Goal: Task Accomplishment & Management: Complete application form

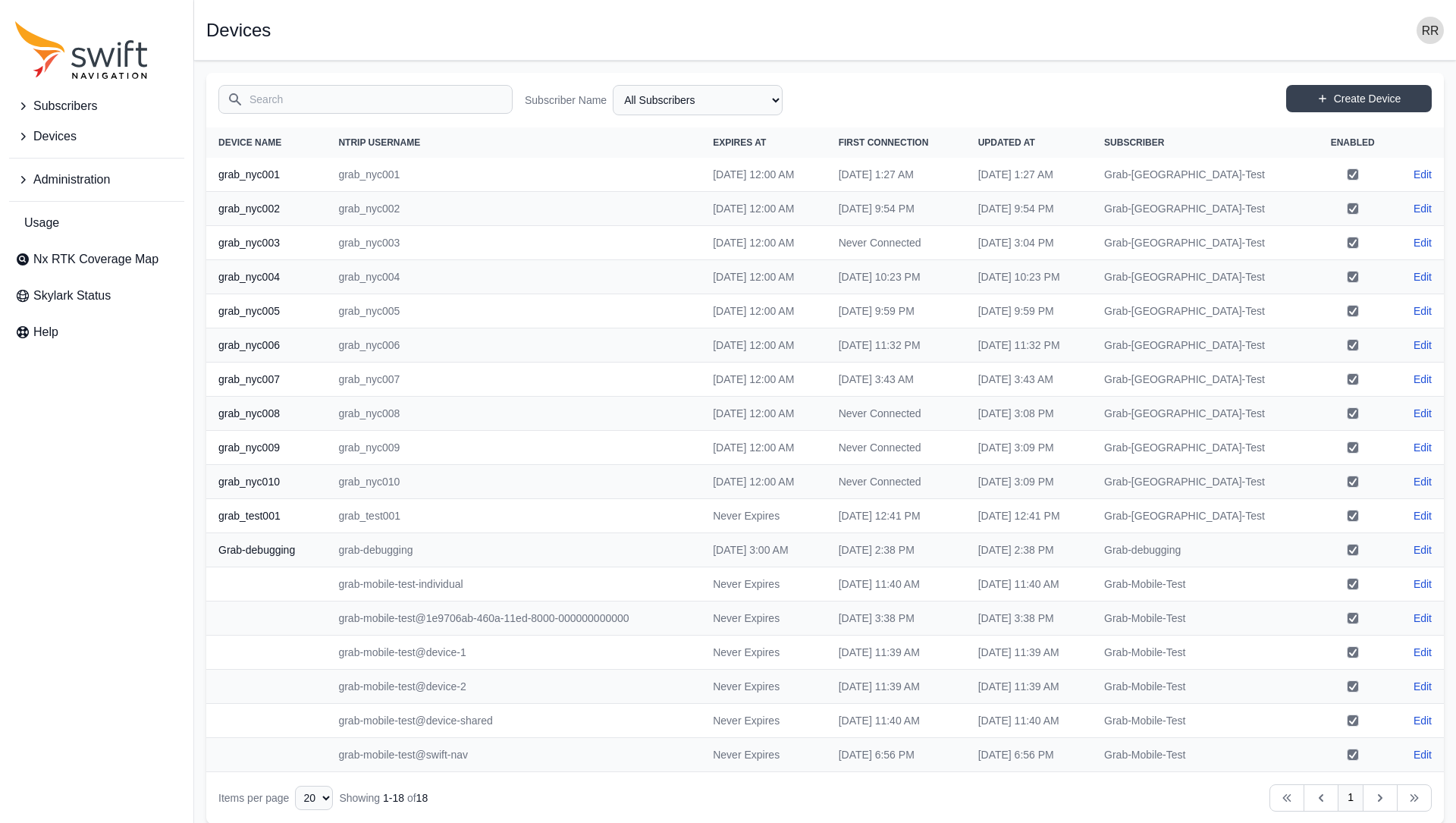
click at [29, 134] on icon "Sidenav" at bounding box center [22, 136] width 15 height 15
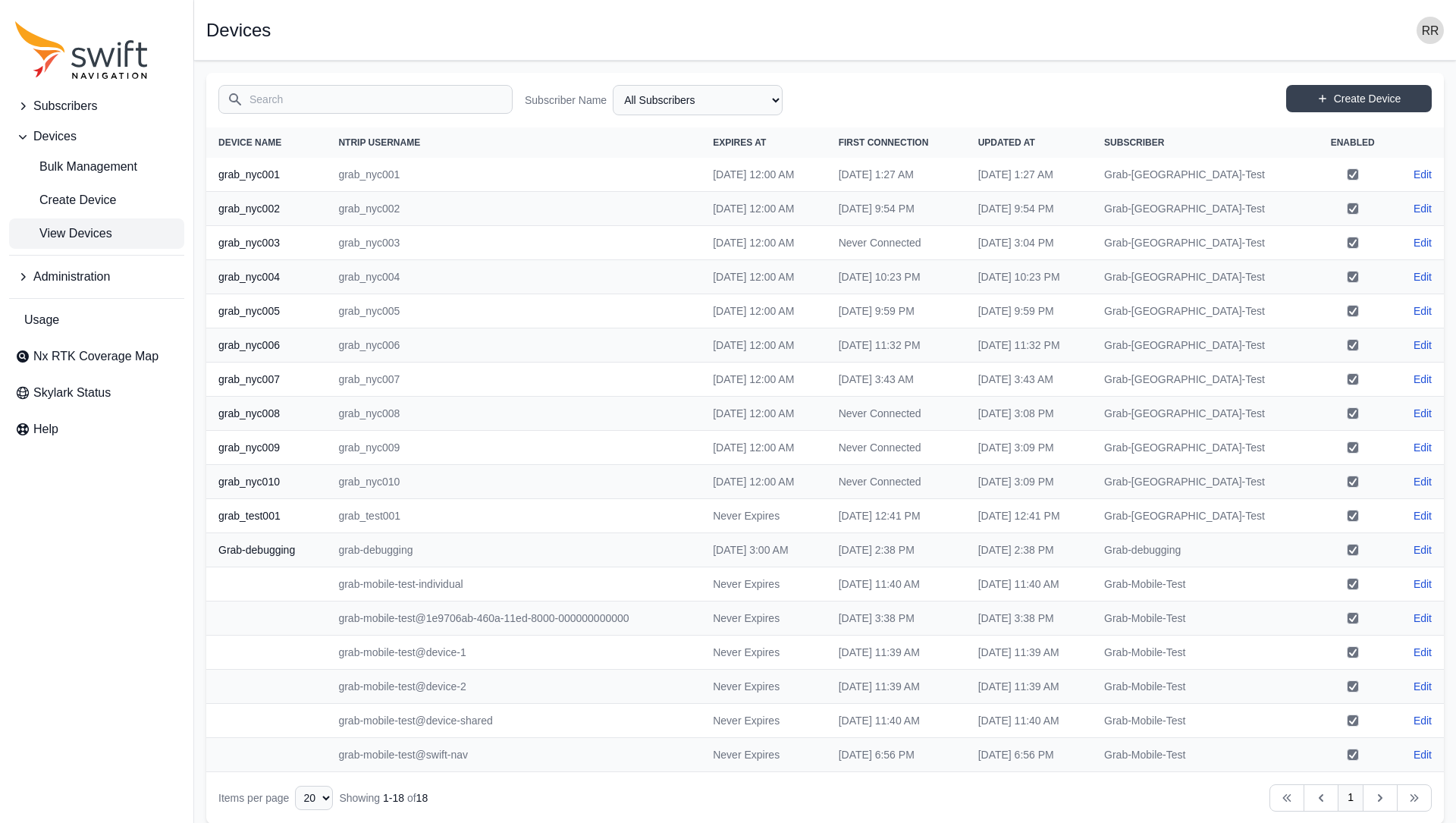
click at [32, 105] on button "Subscribers" at bounding box center [96, 106] width 175 height 30
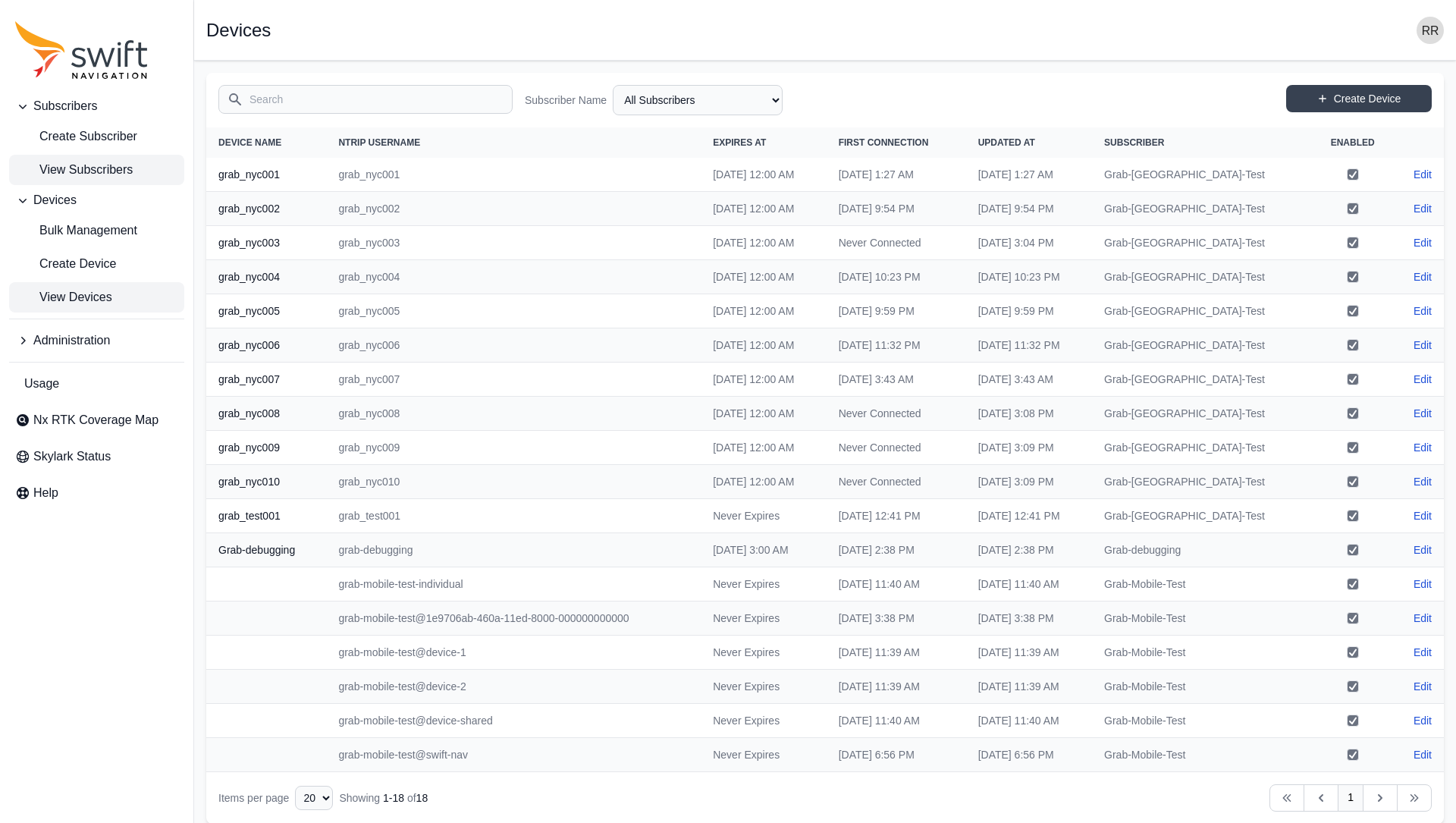
click at [83, 156] on link "View Subscribers" at bounding box center [96, 170] width 175 height 30
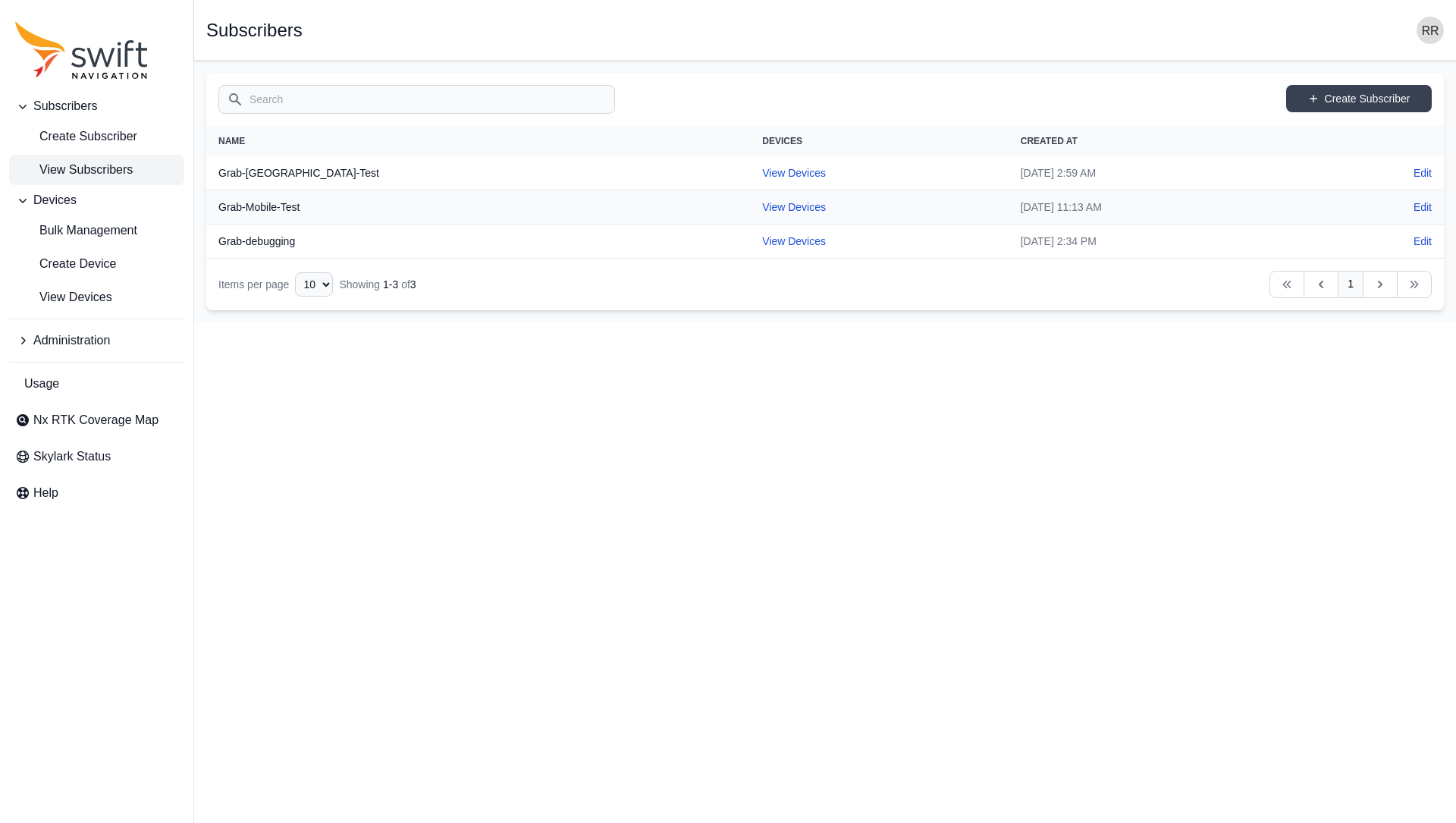
click at [115, 166] on span "View Subscribers" at bounding box center [73, 170] width 117 height 19
drag, startPoint x: 302, startPoint y: 162, endPoint x: 213, endPoint y: 170, distance: 89.4
click at [213, 170] on th "Grab-[GEOGRAPHIC_DATA]-Test" at bounding box center [479, 173] width 544 height 34
click at [298, 220] on th "Grab-Mobile-Test" at bounding box center [479, 208] width 544 height 34
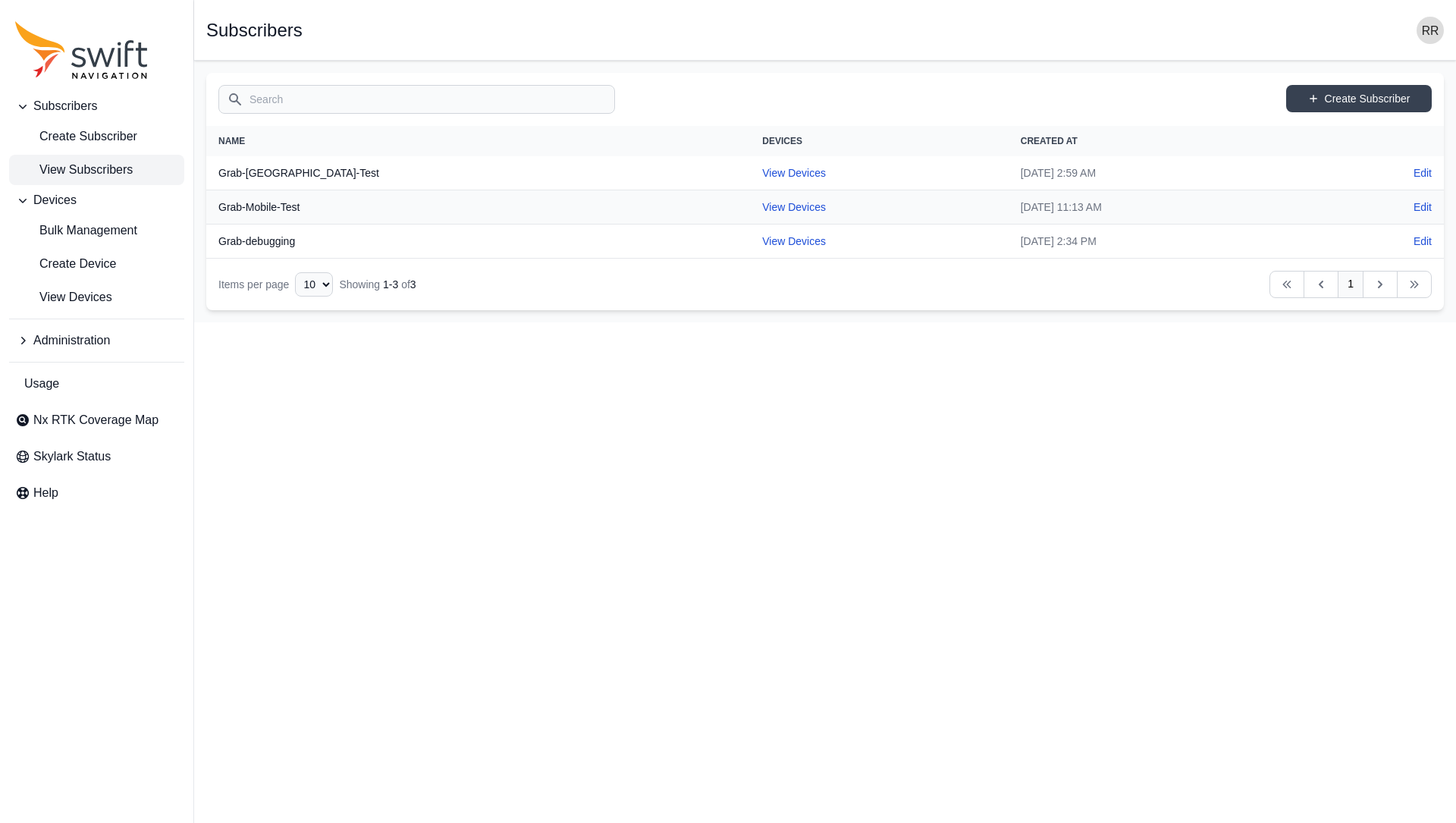
click at [293, 240] on th "Grab-debugging" at bounding box center [479, 241] width 544 height 34
click at [762, 211] on link "View Devices" at bounding box center [794, 208] width 64 height 12
select select "b73d4de2-6dbc-4011-9928-ae142f8bb209"
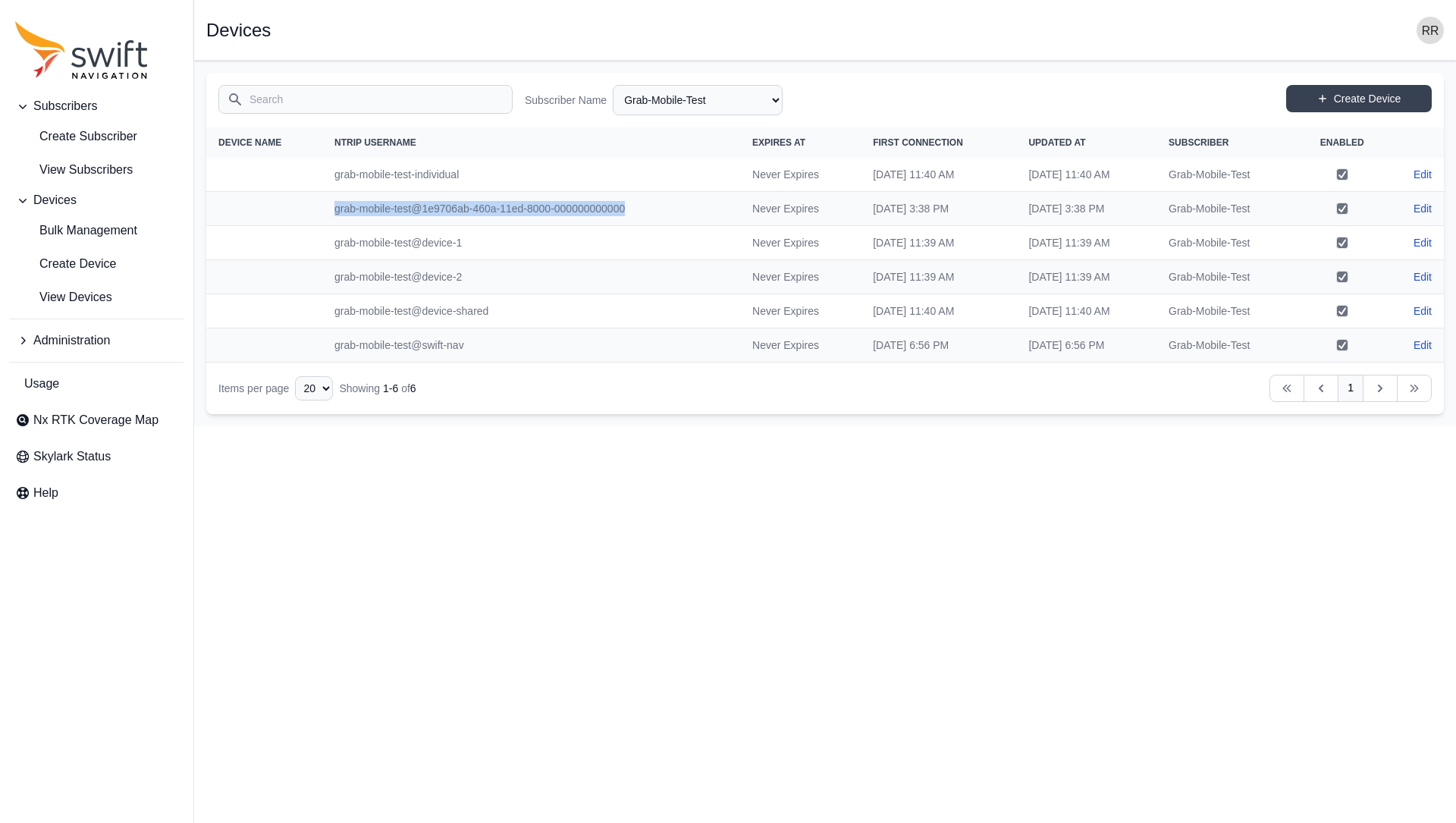
drag, startPoint x: 641, startPoint y: 210, endPoint x: 310, endPoint y: 210, distance: 331.0
click at [322, 210] on td "grab-mobile-test@1e9706ab-460a-11ed-8000-000000000000" at bounding box center [531, 208] width 418 height 34
drag, startPoint x: 960, startPoint y: 215, endPoint x: 812, endPoint y: 212, distance: 148.0
click at [861, 212] on td "[DATE] 3:38 PM" at bounding box center [939, 208] width 155 height 34
click at [1419, 208] on link "Edit" at bounding box center [1422, 208] width 19 height 15
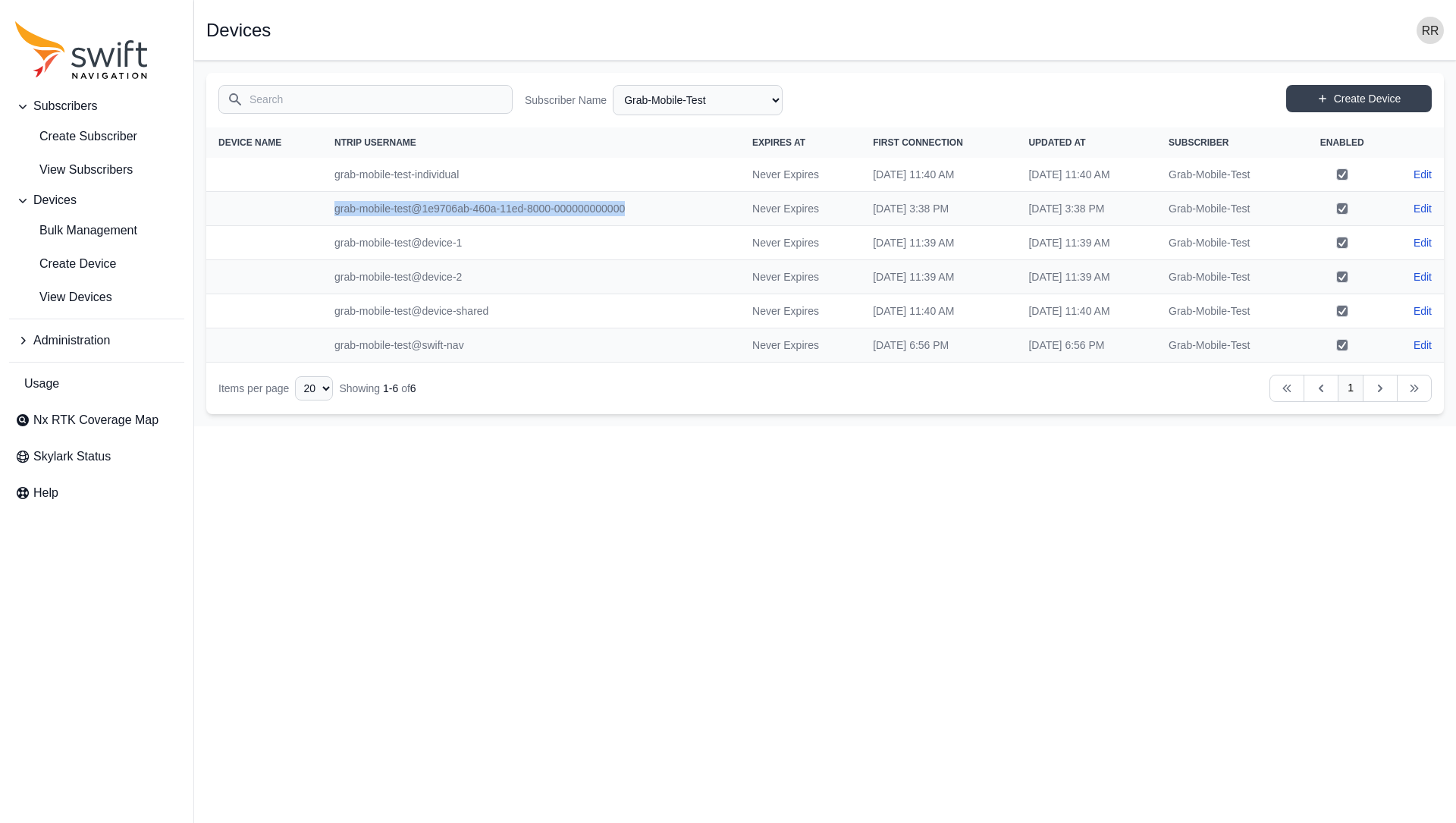
select select "b73d4de2-6dbc-4011-9928-ae142f8bb209"
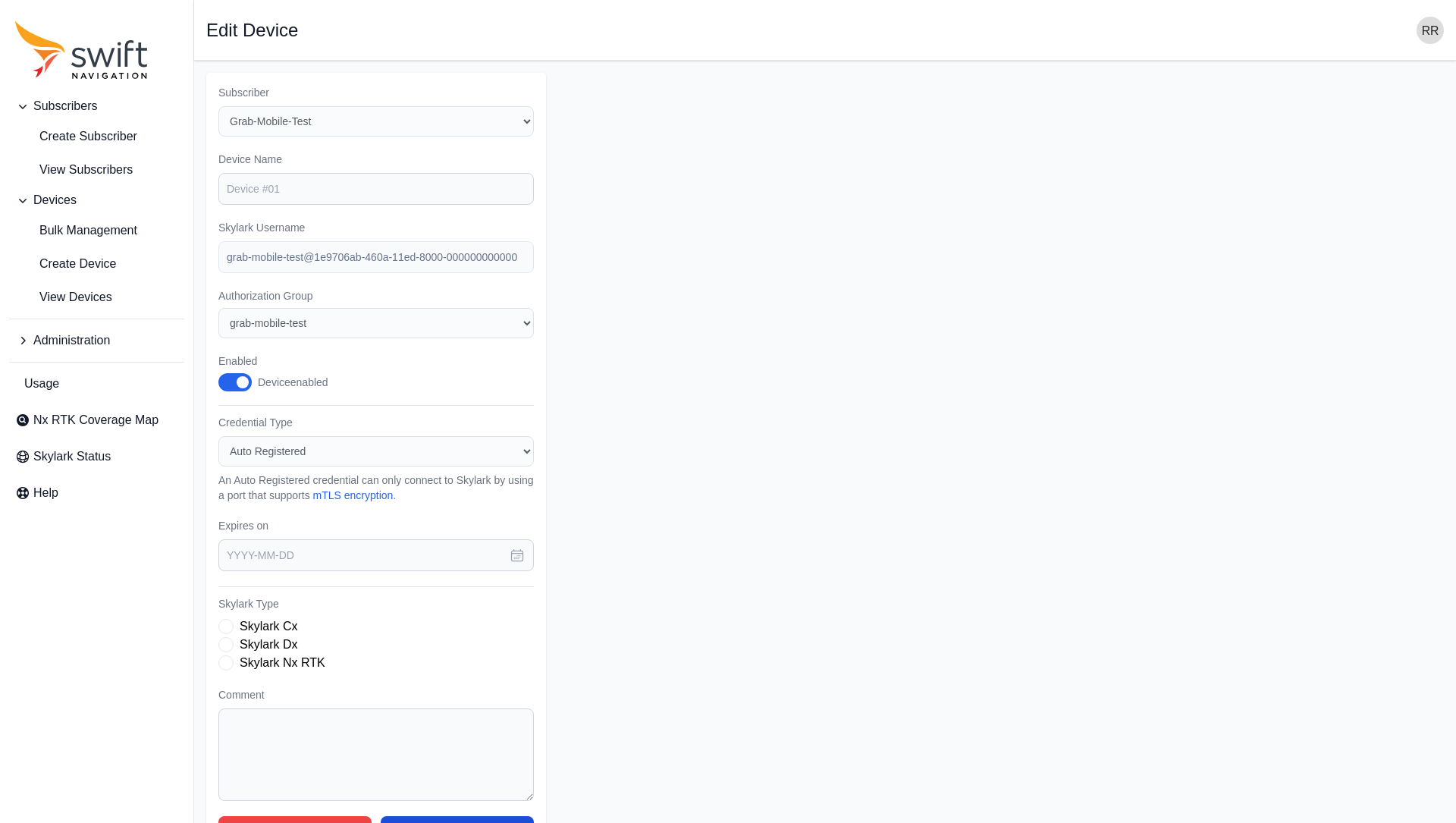
click at [230, 391] on button "Enabled" at bounding box center [235, 382] width 34 height 19
click at [587, 360] on form "Subscriber Select a Subscriber Grab-debugging Grab-Mobile-Test Grab-NYC-Test De…" at bounding box center [826, 464] width 1238 height 782
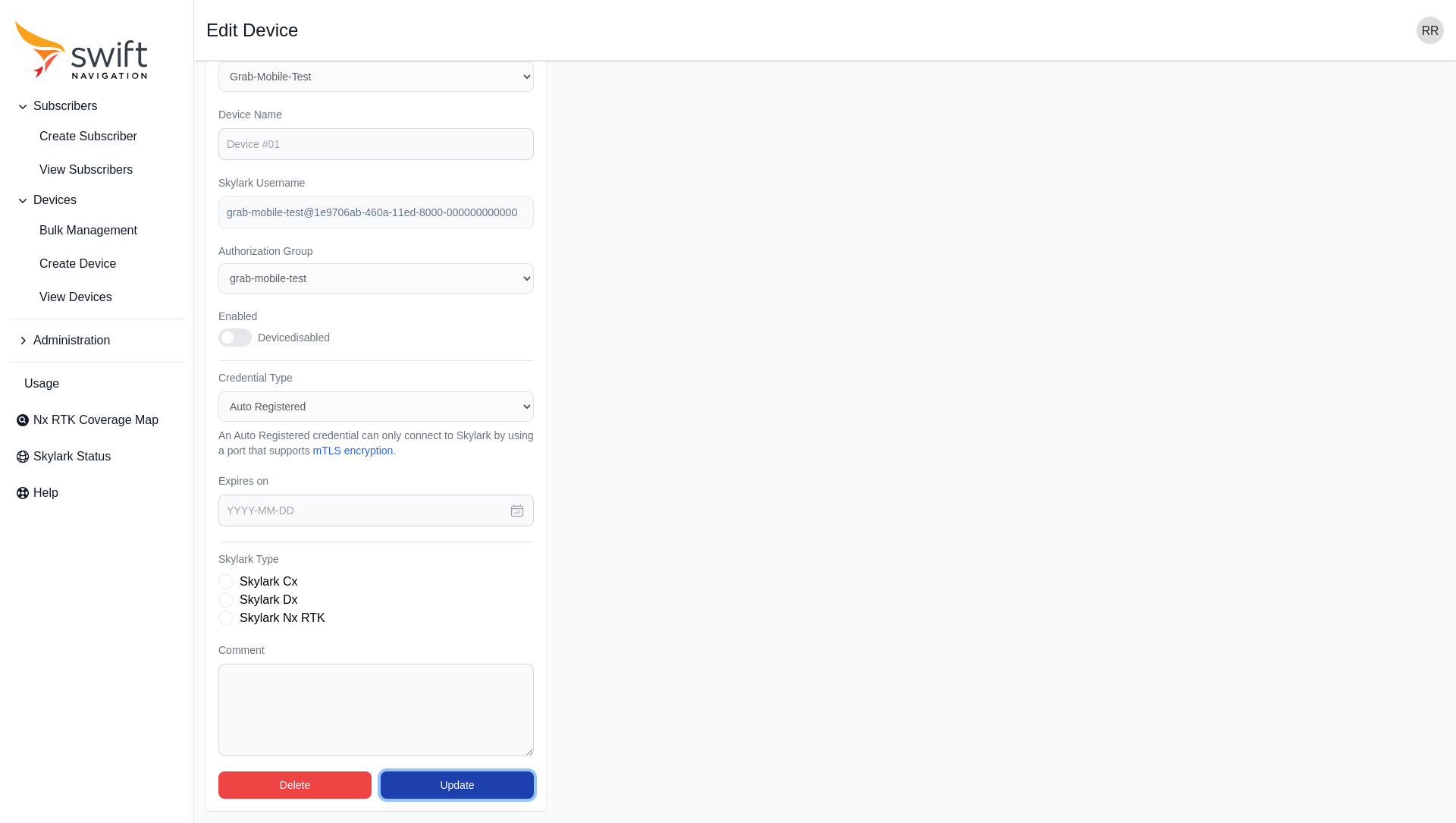
click at [442, 780] on button "Update" at bounding box center [456, 784] width 153 height 27
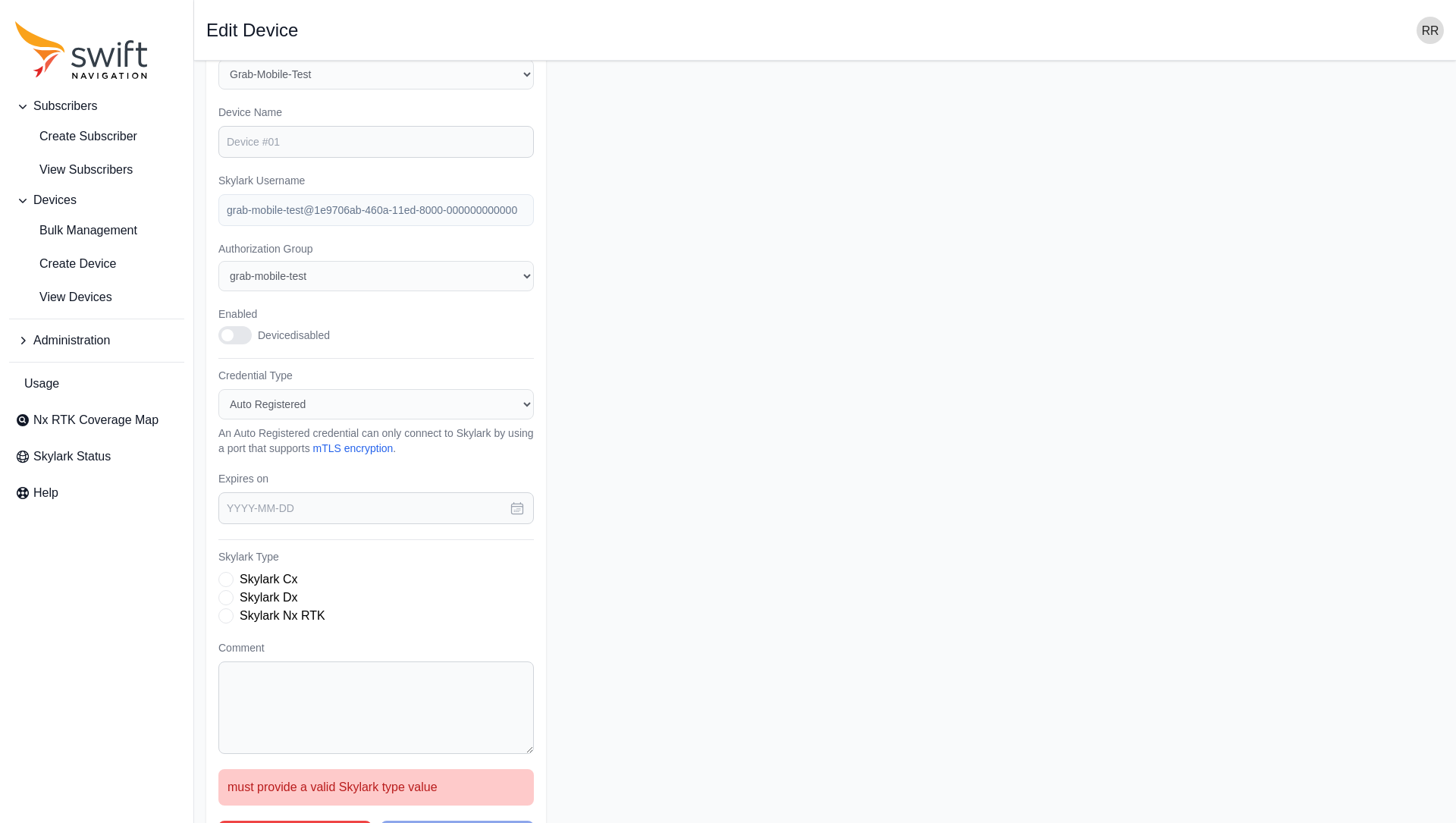
click at [224, 620] on span "Skylark Type" at bounding box center [225, 615] width 15 height 15
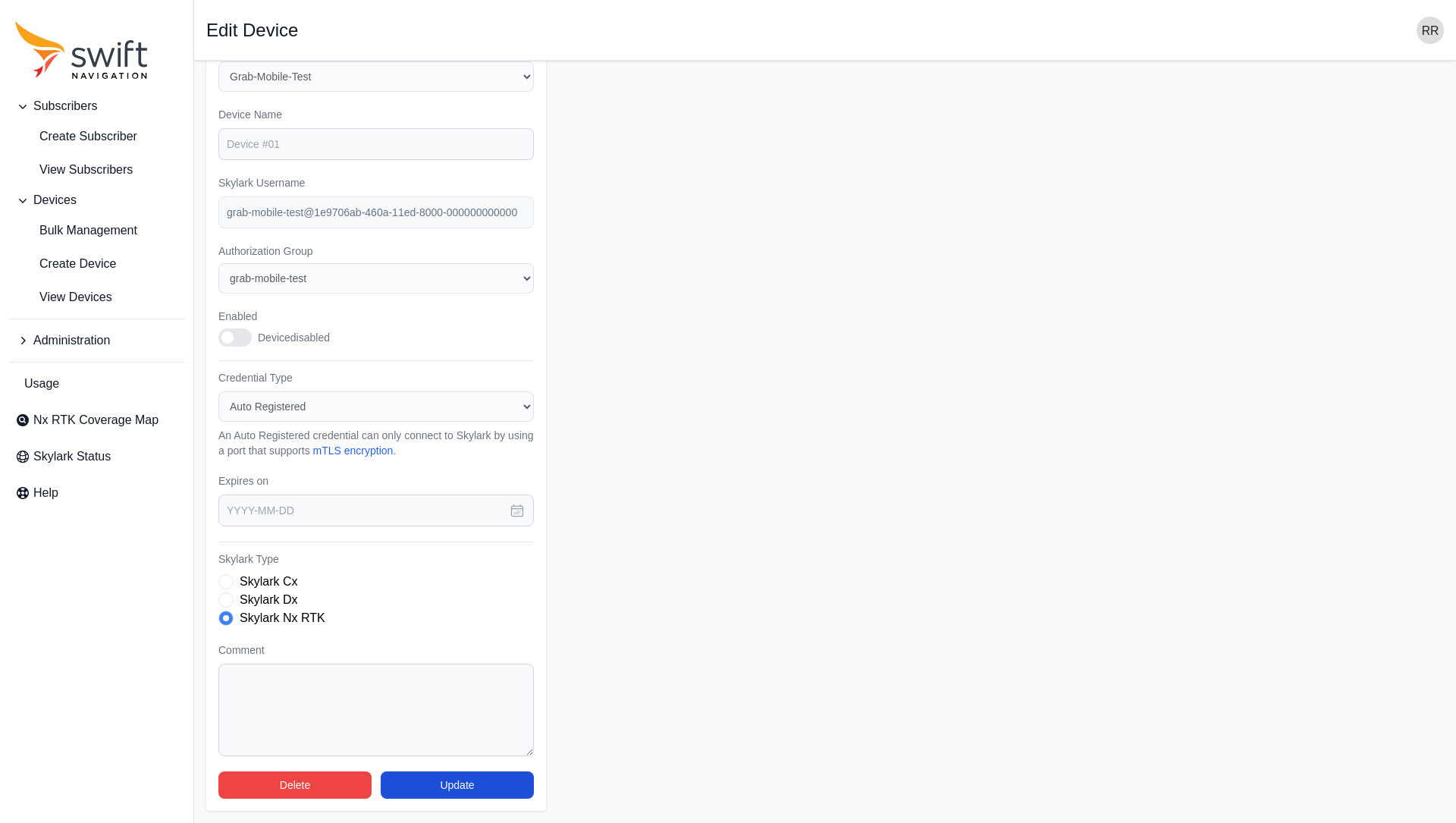
click at [231, 596] on span "Skylark Type" at bounding box center [225, 600] width 15 height 15
click at [489, 777] on button "Update" at bounding box center [456, 784] width 153 height 27
select select "b73d4de2-6dbc-4011-9928-ae142f8bb209"
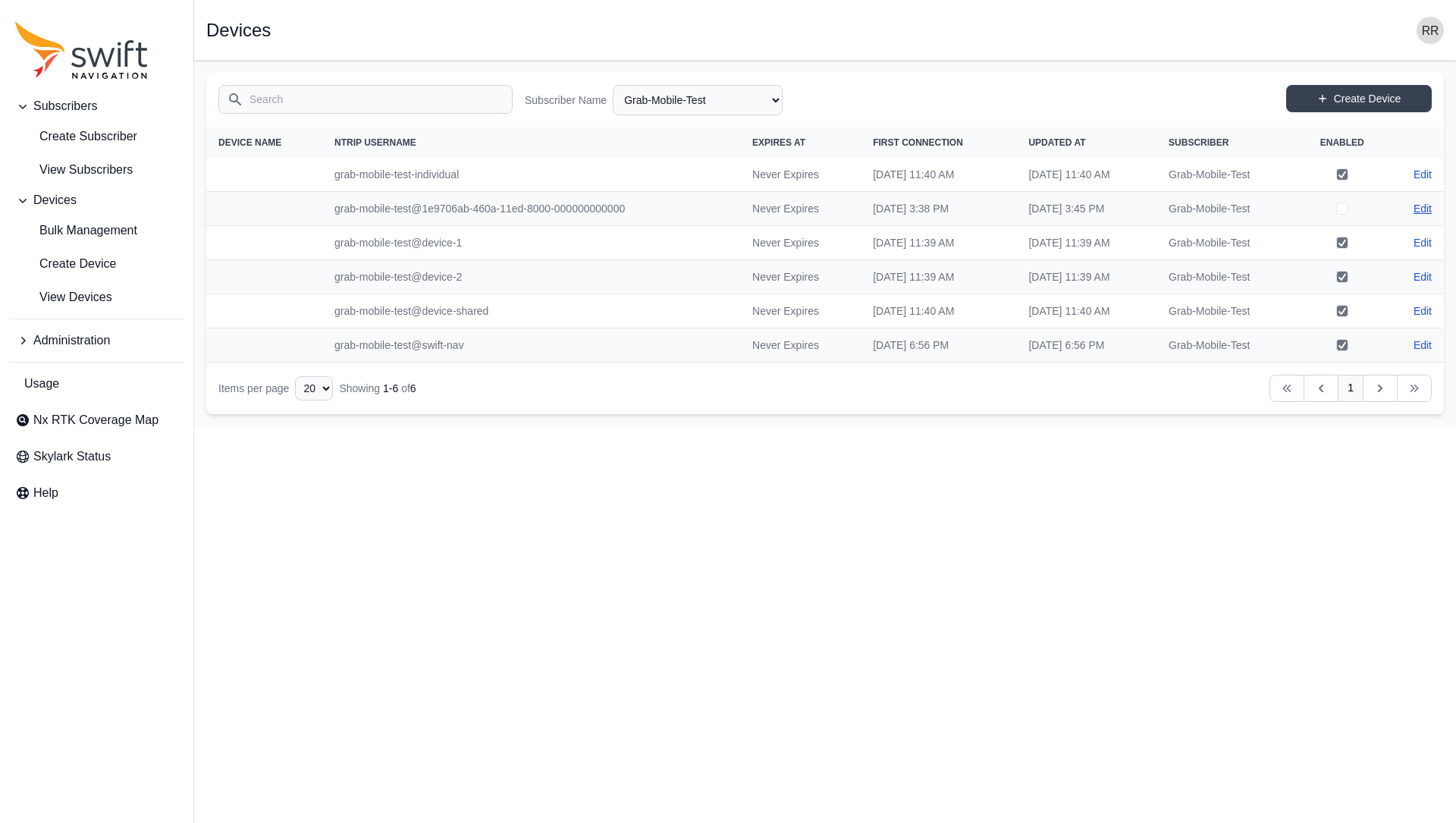
click at [1420, 214] on link "Edit" at bounding box center [1422, 208] width 19 height 15
select select "b73d4de2-6dbc-4011-9928-ae142f8bb209"
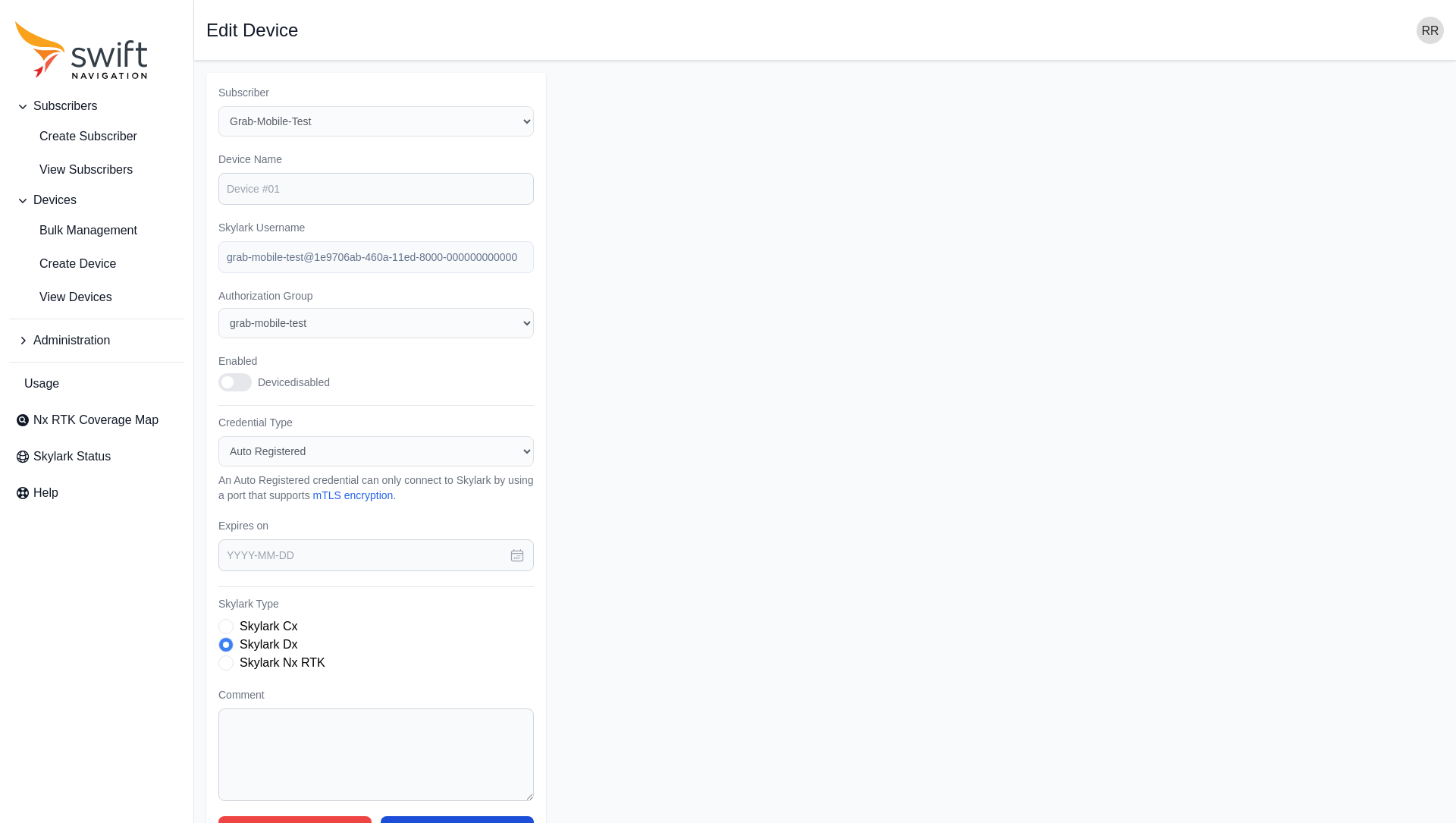
click at [234, 379] on button "Enabled" at bounding box center [235, 382] width 34 height 19
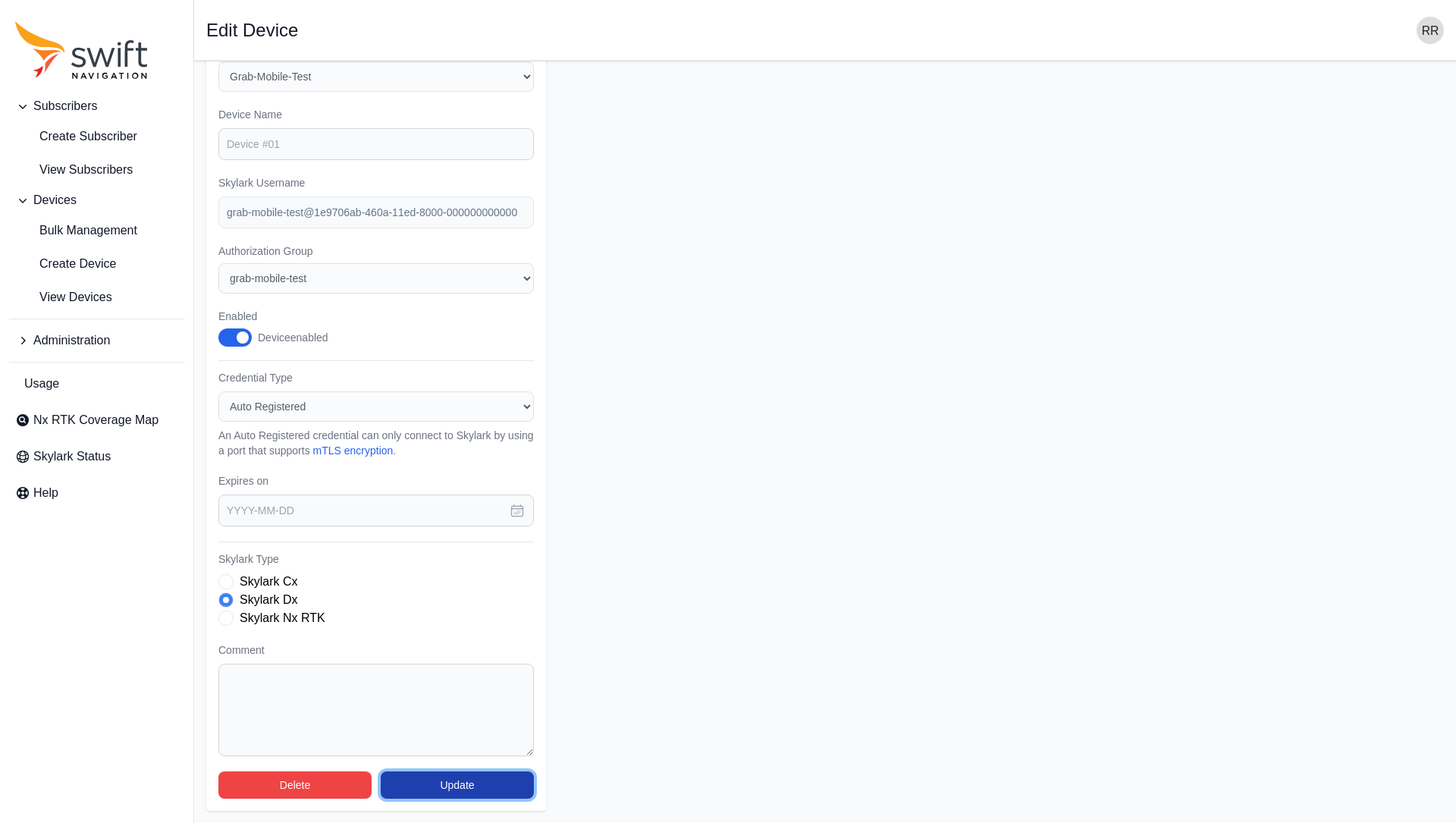
click at [452, 776] on button "Update" at bounding box center [456, 784] width 153 height 27
select select "b73d4de2-6dbc-4011-9928-ae142f8bb209"
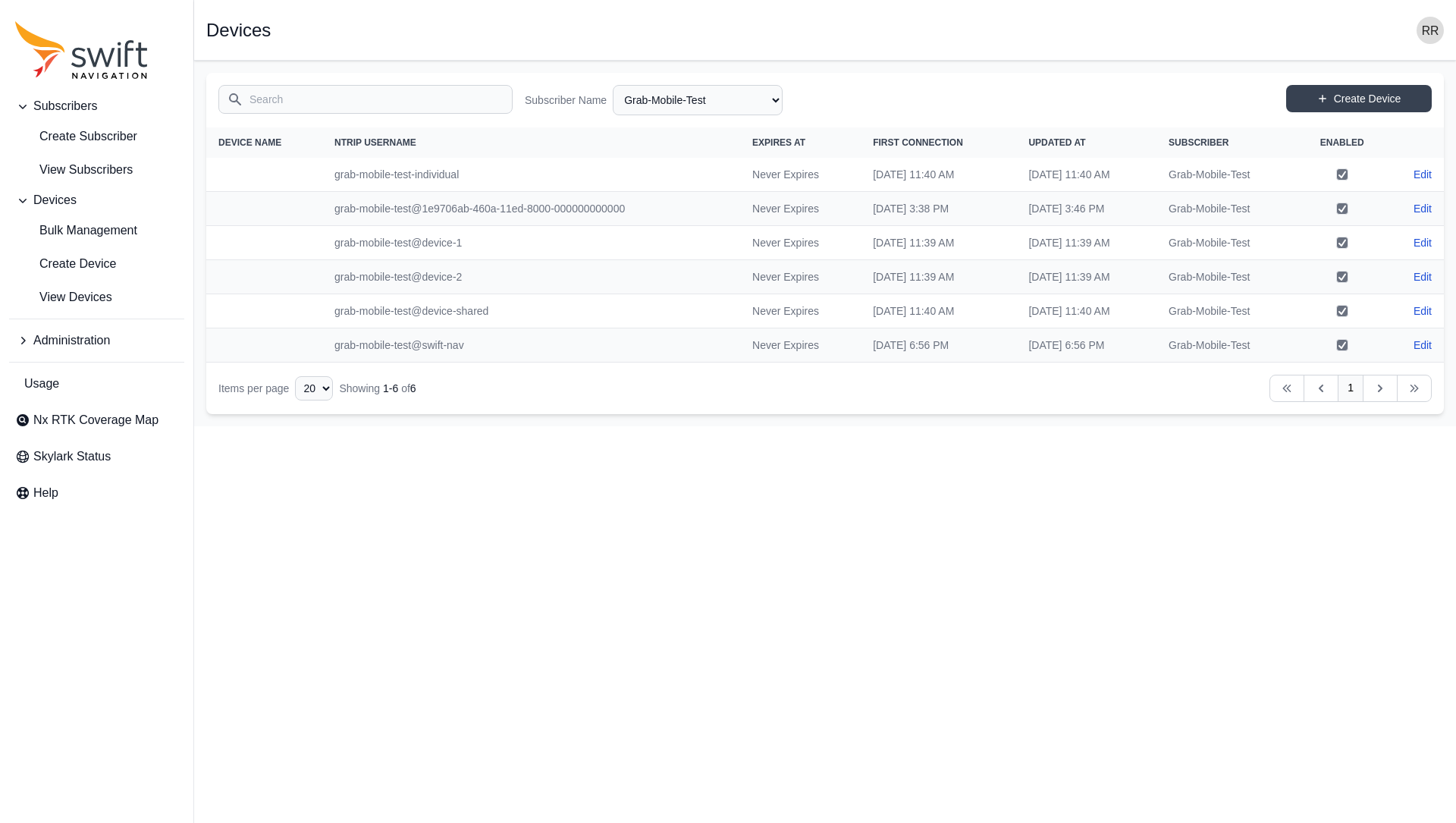
click at [19, 336] on icon "Sidenav" at bounding box center [22, 340] width 15 height 15
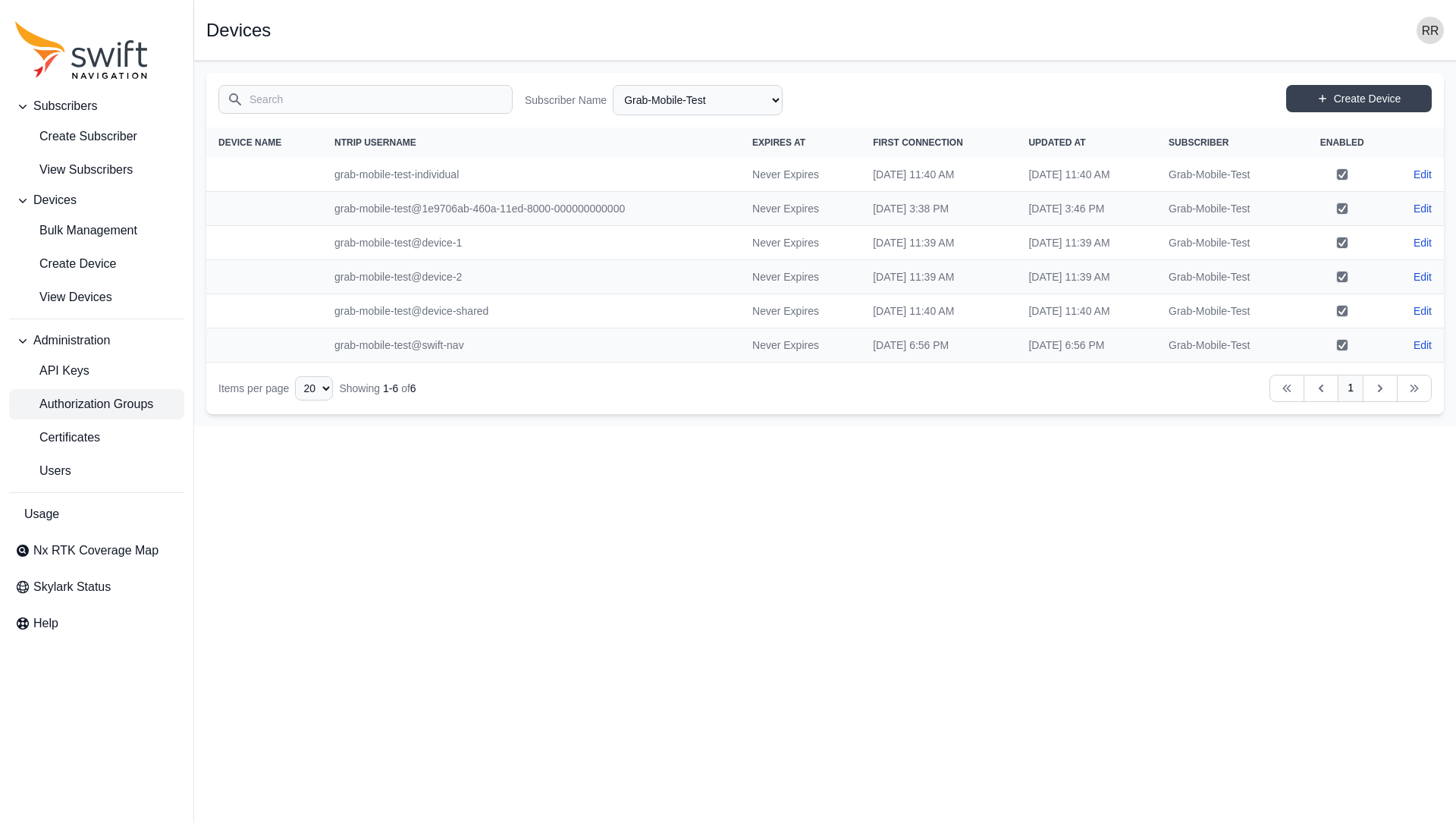
click at [72, 414] on link "Authorization Groups" at bounding box center [96, 404] width 175 height 30
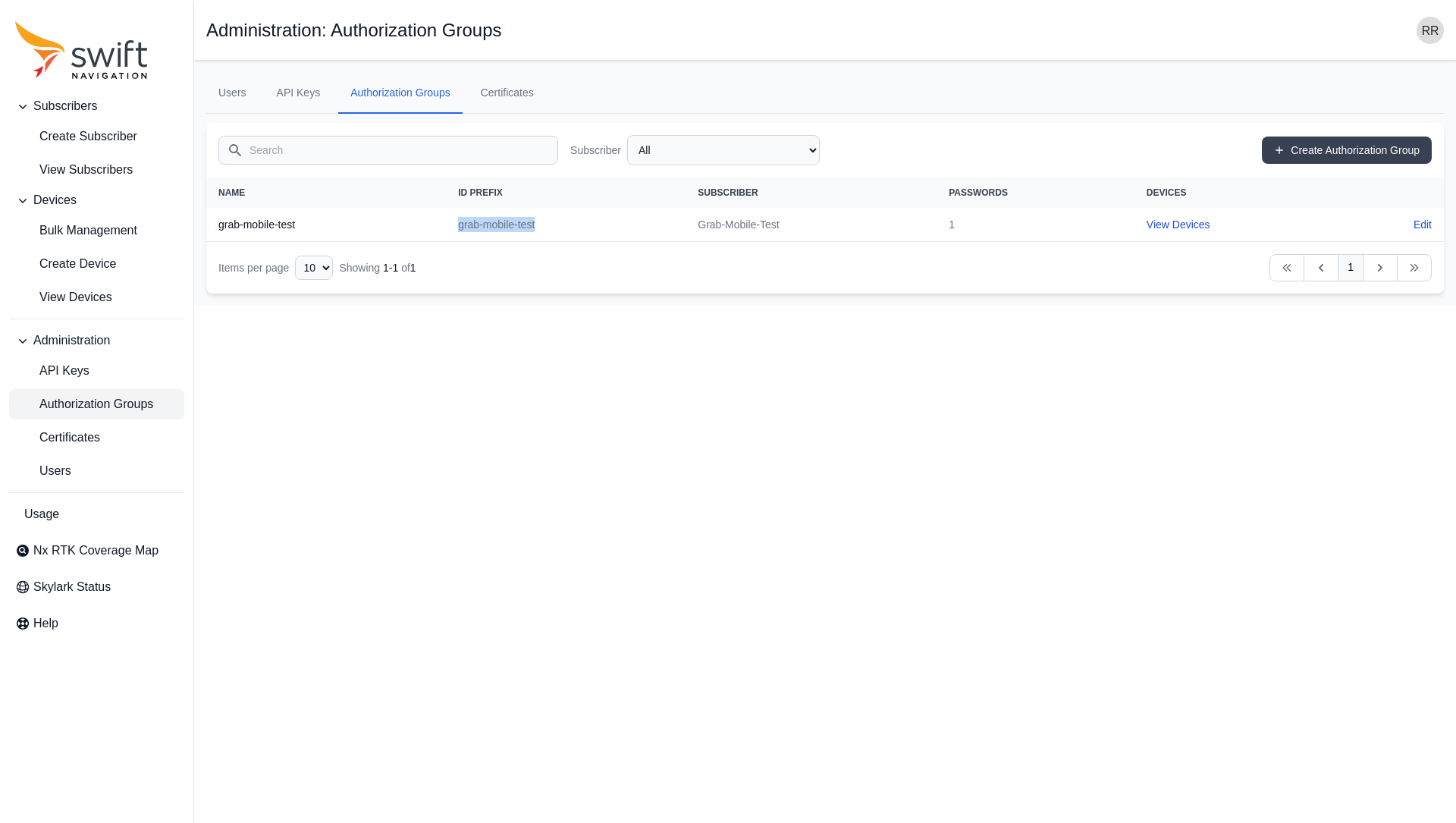
drag, startPoint x: 569, startPoint y: 235, endPoint x: 465, endPoint y: 228, distance: 104.2
click at [465, 228] on td "grab-mobile-test" at bounding box center [565, 224] width 239 height 34
click at [458, 225] on td "grab-mobile-test" at bounding box center [565, 224] width 239 height 34
drag, startPoint x: 458, startPoint y: 225, endPoint x: 581, endPoint y: 232, distance: 123.2
click at [581, 232] on td "grab-mobile-test" at bounding box center [565, 224] width 239 height 34
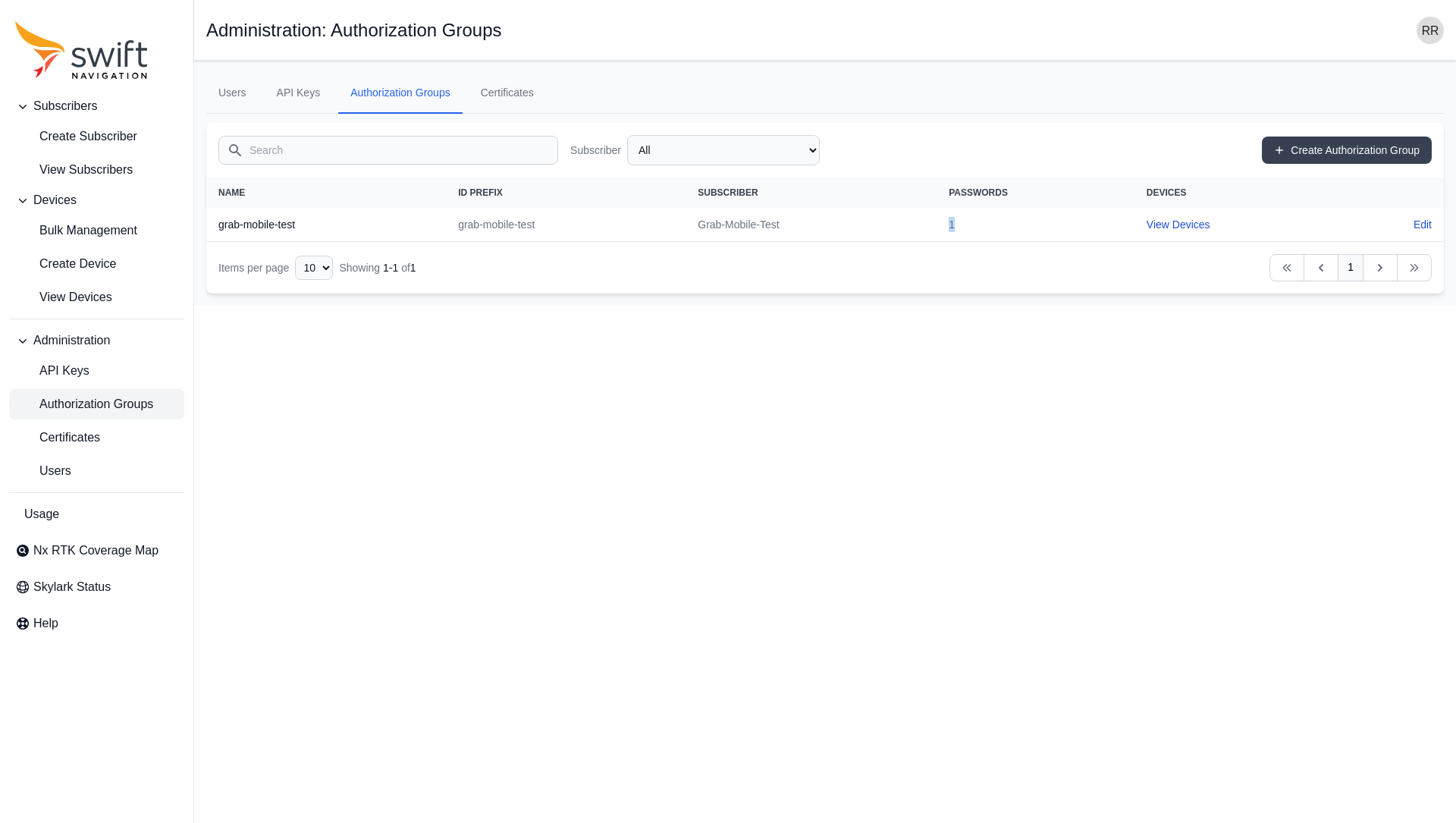
drag, startPoint x: 991, startPoint y: 216, endPoint x: 984, endPoint y: 227, distance: 13.0
click at [984, 227] on td "1" at bounding box center [1036, 224] width 198 height 34
click at [1423, 224] on link "Edit" at bounding box center [1422, 224] width 19 height 15
select select "b73d4de2-6dbc-4011-9928-ae142f8bb209"
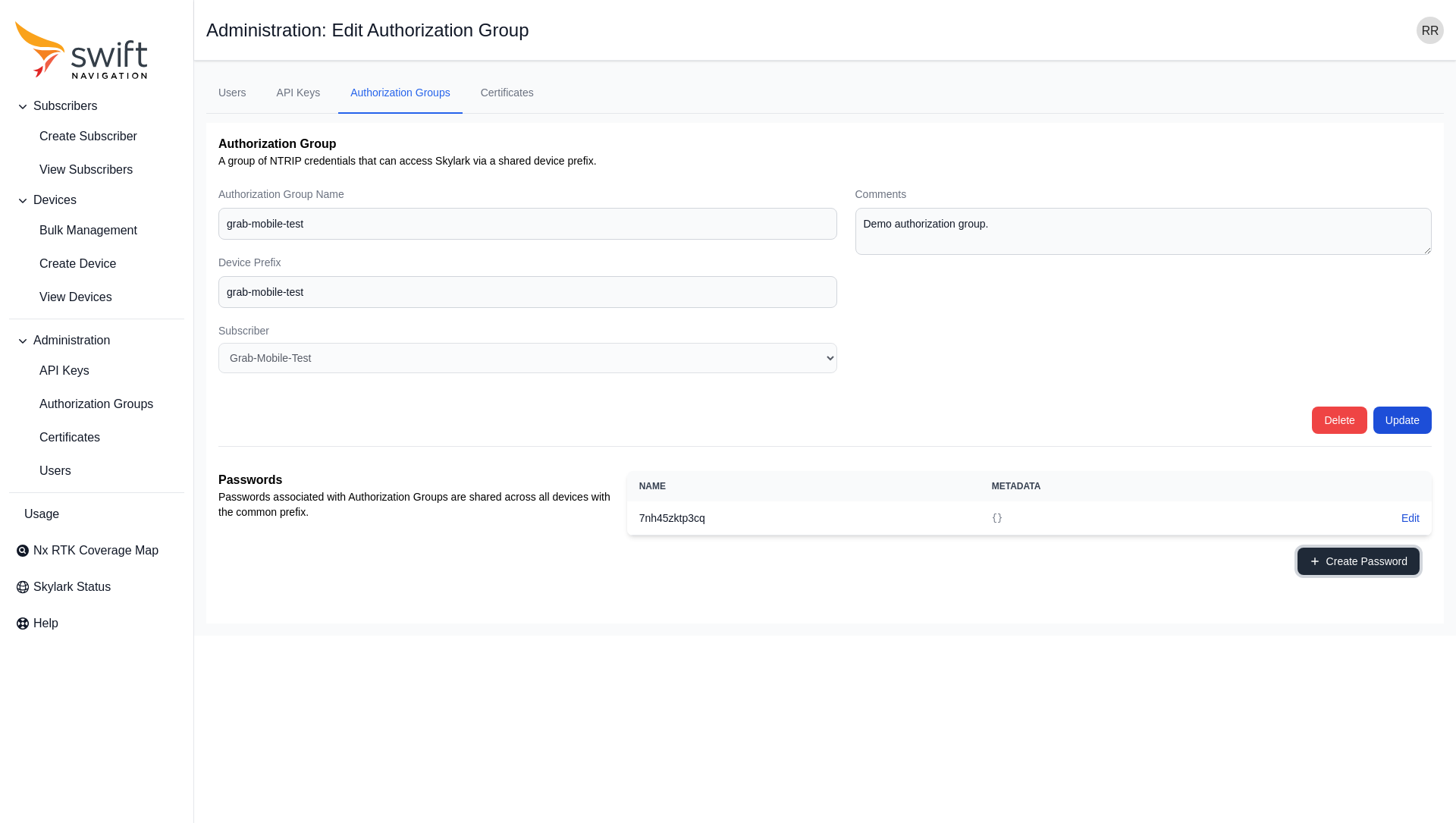
click at [1362, 563] on button "Create Password" at bounding box center [1358, 561] width 122 height 27
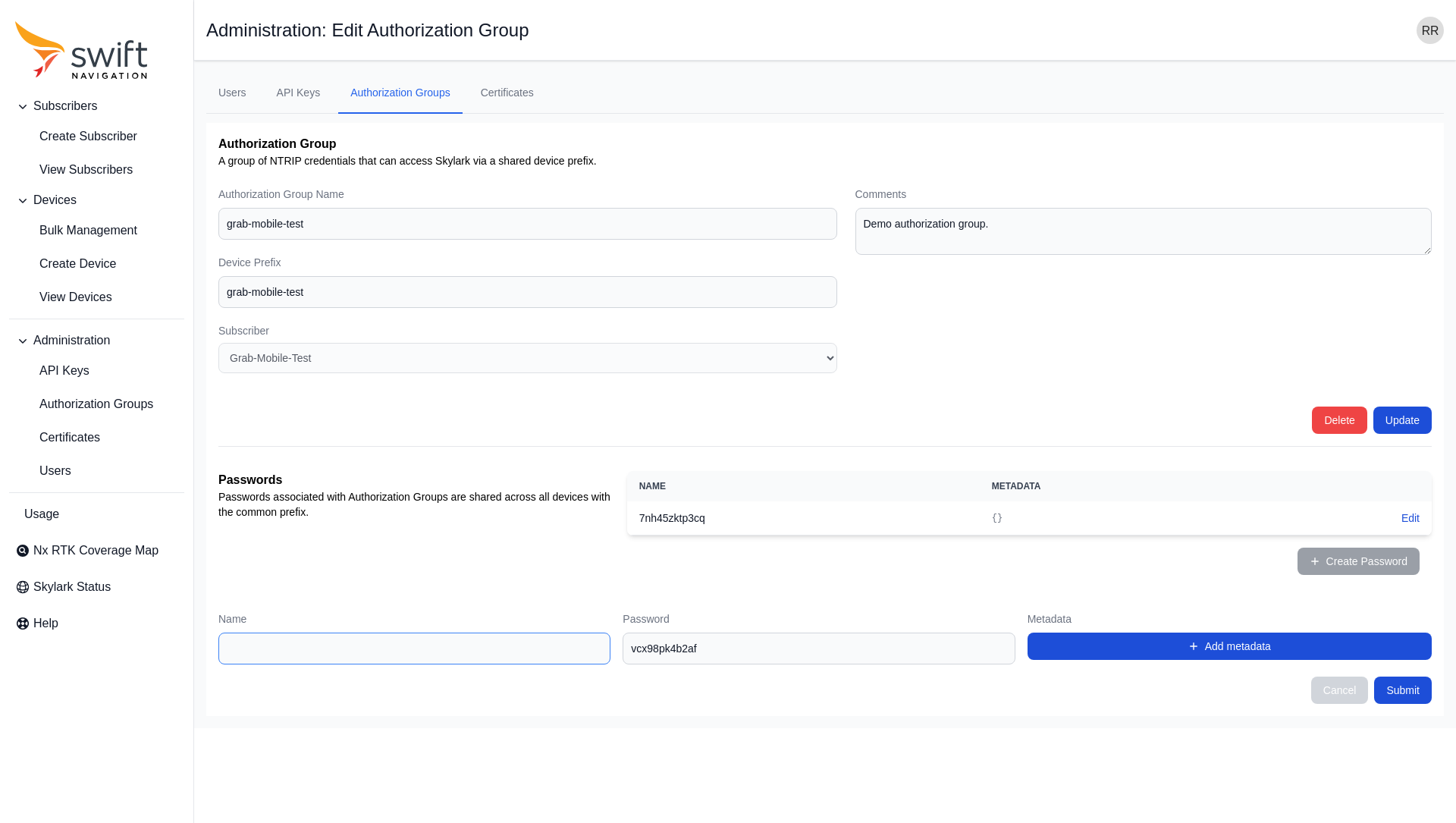
click at [304, 653] on input "Name" at bounding box center [414, 648] width 392 height 32
drag, startPoint x: 754, startPoint y: 653, endPoint x: 549, endPoint y: 642, distance: 205.3
click at [622, 642] on input "vcx98pk4b2af" at bounding box center [819, 648] width 392 height 32
click at [406, 660] on input "Name" at bounding box center [414, 648] width 392 height 32
click at [669, 512] on th "7nh45zktp3cq" at bounding box center [803, 518] width 352 height 34
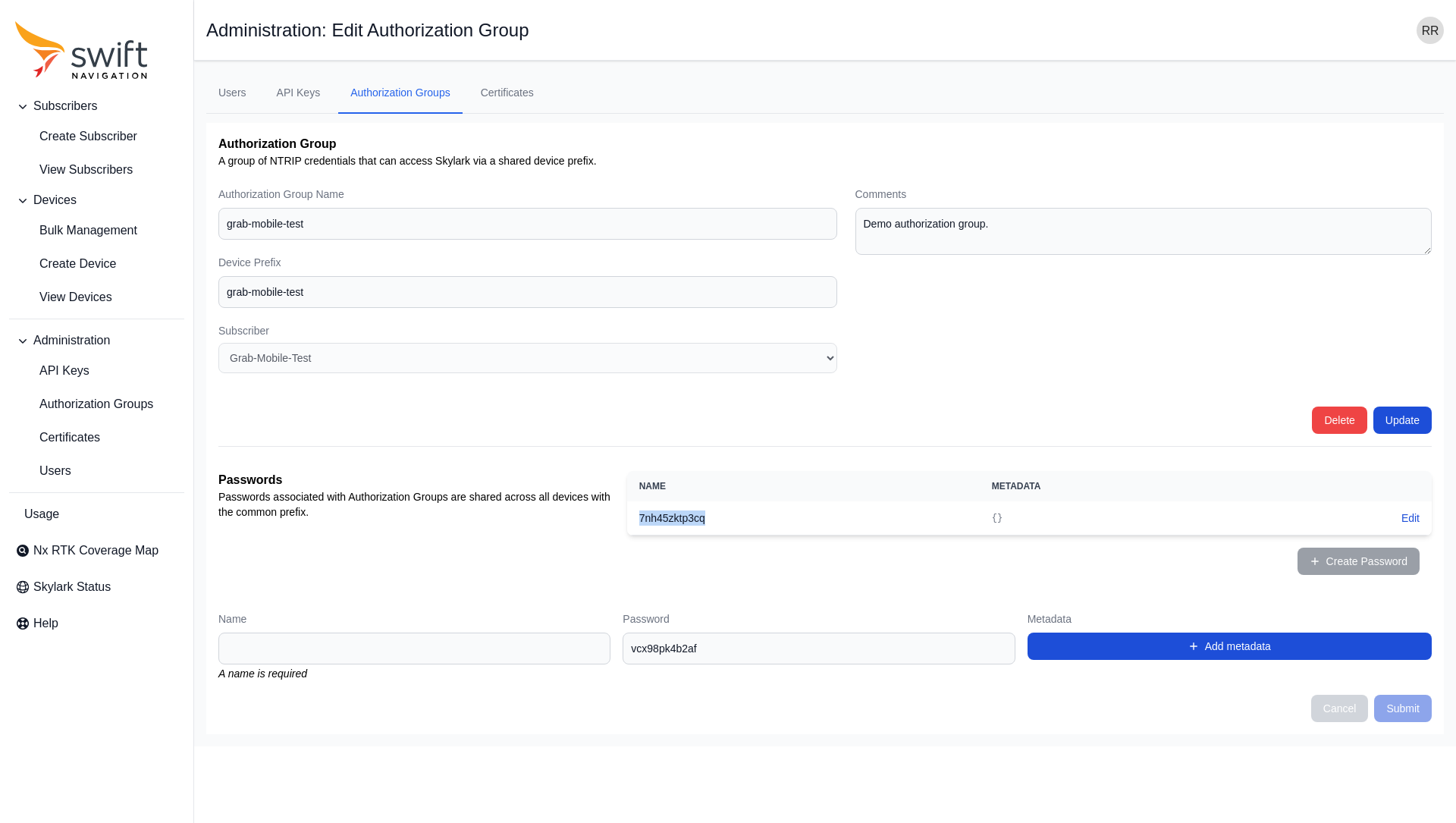
click at [669, 512] on th "7nh45zktp3cq" at bounding box center [803, 518] width 352 height 34
click at [666, 513] on th "7nh45zktp3cq" at bounding box center [803, 518] width 352 height 34
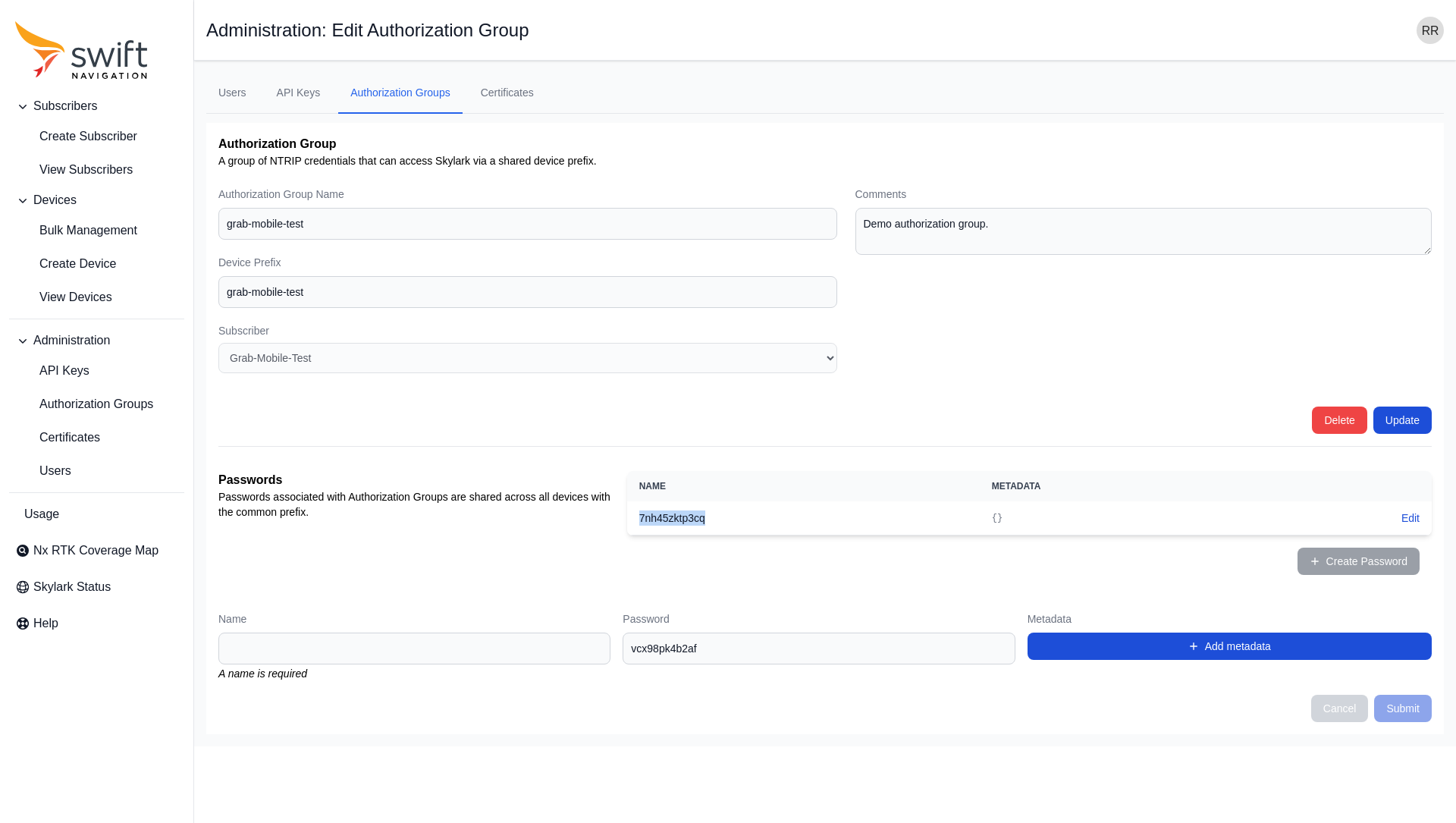
click at [666, 513] on th "7nh45zktp3cq" at bounding box center [803, 518] width 352 height 34
click at [132, 442] on link "Certificates" at bounding box center [96, 437] width 175 height 30
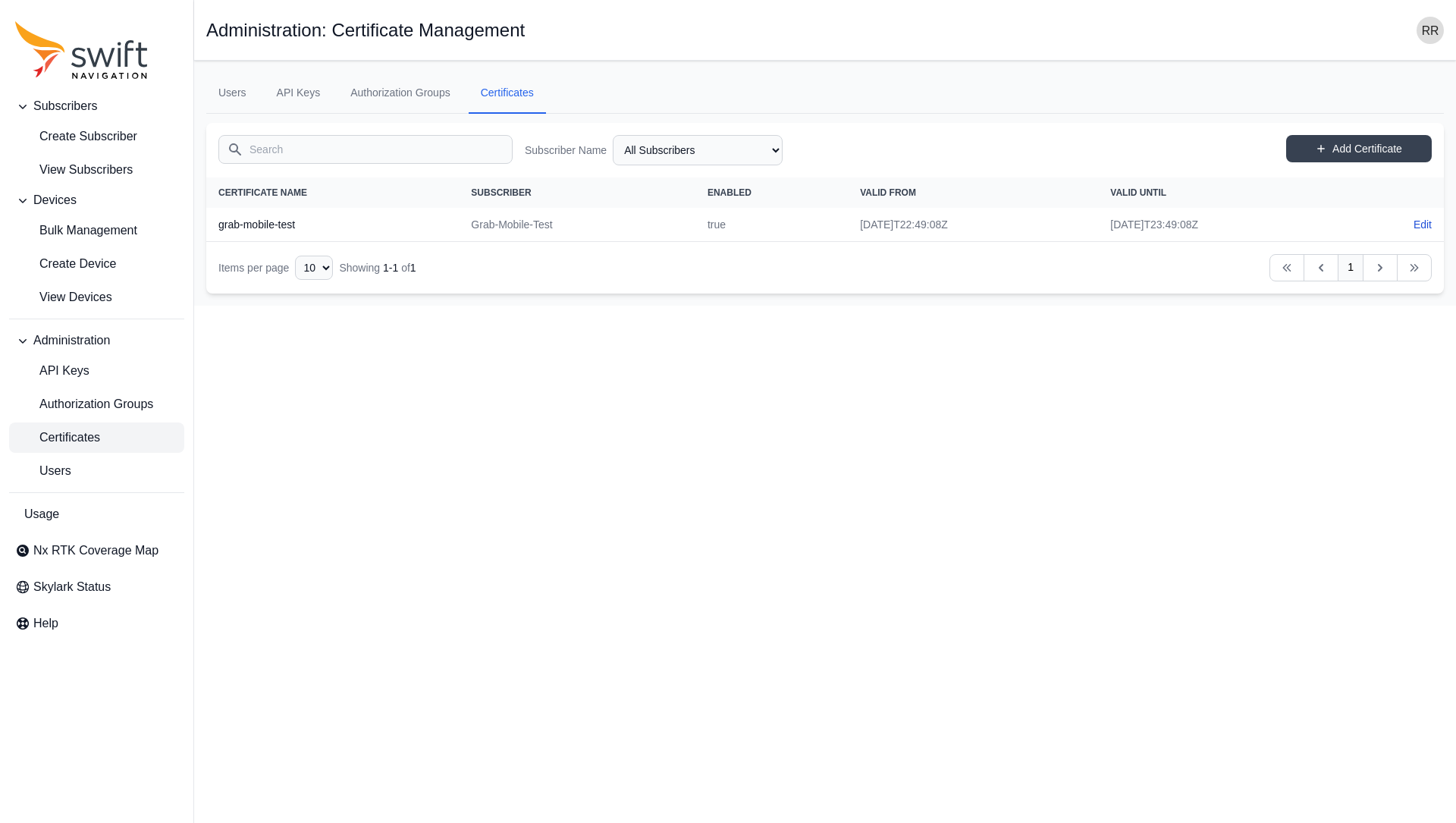
click at [1211, 229] on td "[DATE]T23:49:08Z" at bounding box center [1223, 224] width 250 height 34
click at [696, 239] on td "true" at bounding box center [772, 224] width 153 height 34
drag, startPoint x: 1088, startPoint y: 224, endPoint x: 1215, endPoint y: 234, distance: 127.4
click at [1215, 234] on td "[DATE]T23:49:08Z" at bounding box center [1223, 224] width 250 height 34
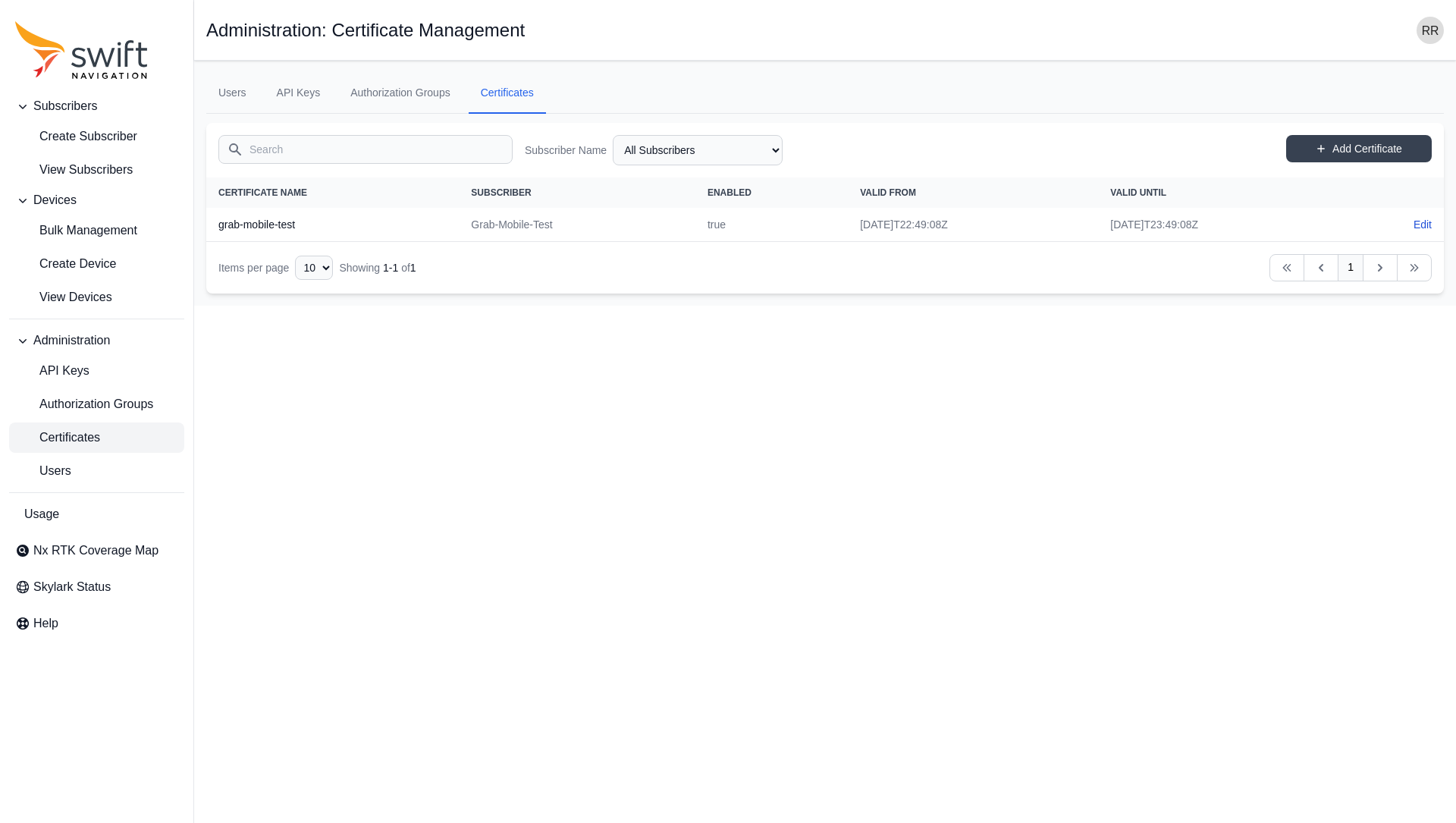
click at [1412, 225] on td "Edit" at bounding box center [1397, 224] width 95 height 34
click at [1415, 223] on link "Edit" at bounding box center [1422, 224] width 19 height 15
select select "b73d4de2-6dbc-4011-9928-ae142f8bb209"
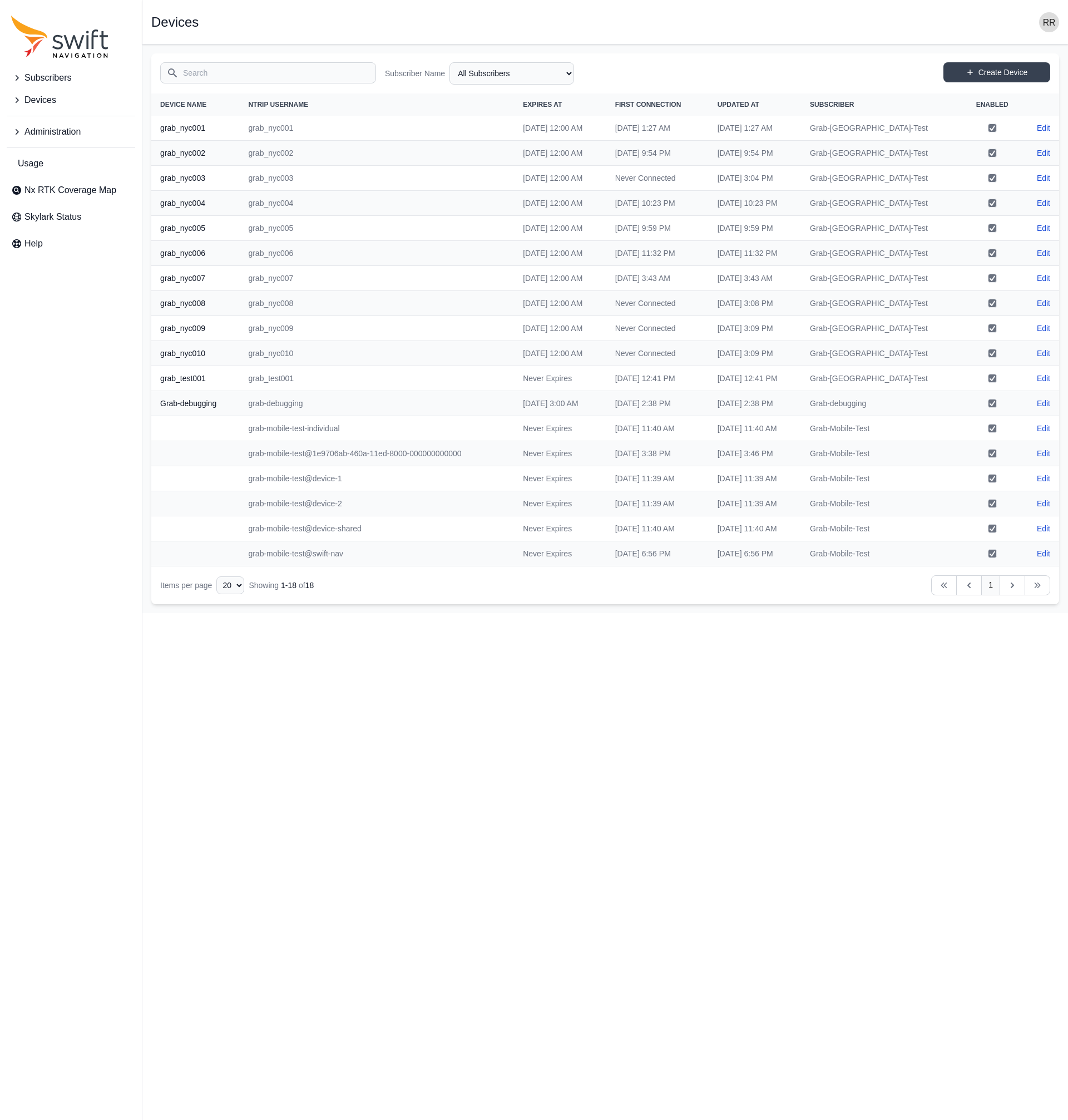
click at [19, 132] on icon "Sidenav" at bounding box center [16, 131] width 11 height 11
click at [41, 197] on span "Certificates" at bounding box center [42, 203] width 62 height 14
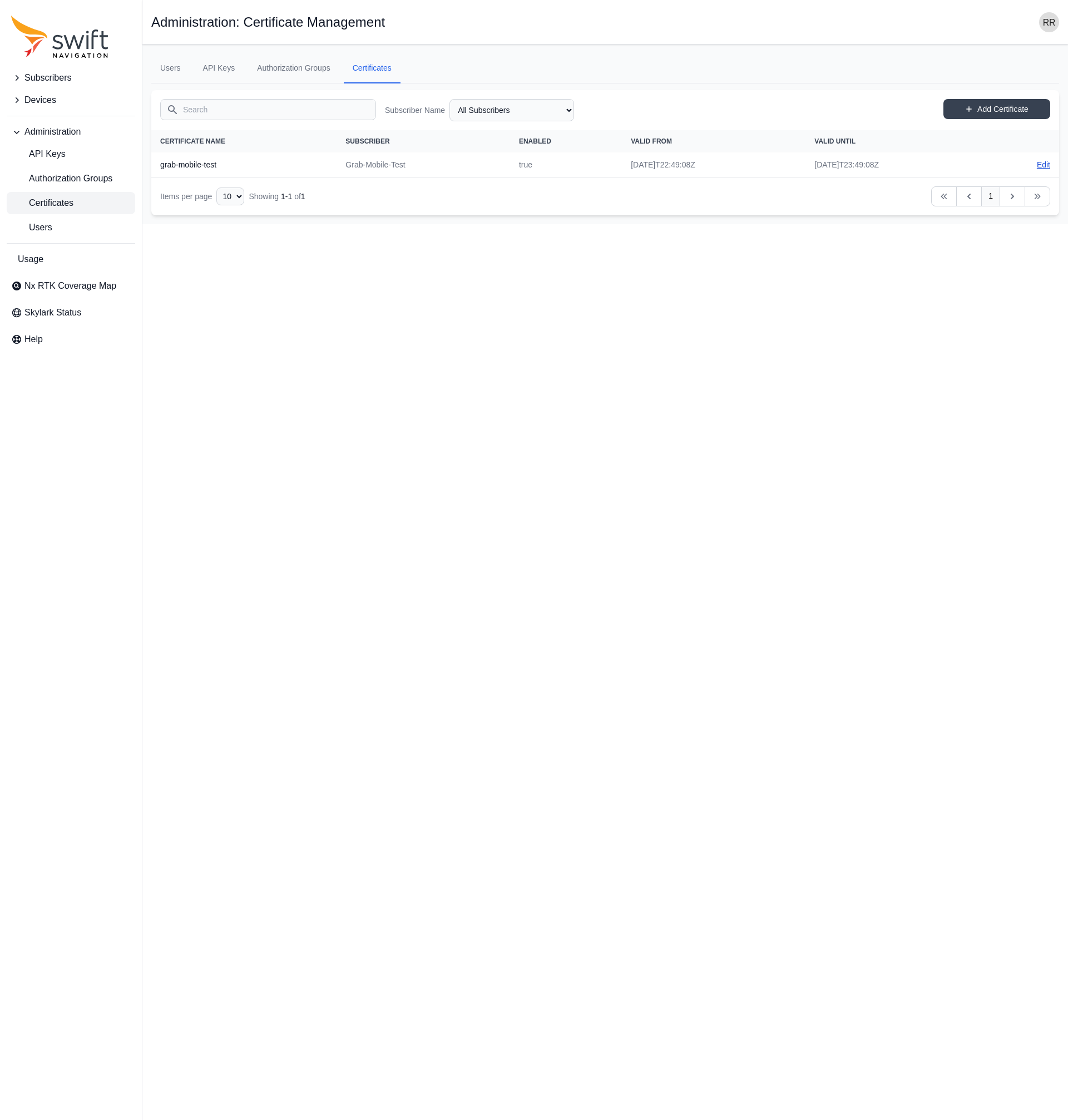
click at [1042, 163] on link "Edit" at bounding box center [1043, 165] width 14 height 11
select select "b73d4de2-6dbc-4011-9928-ae142f8bb209"
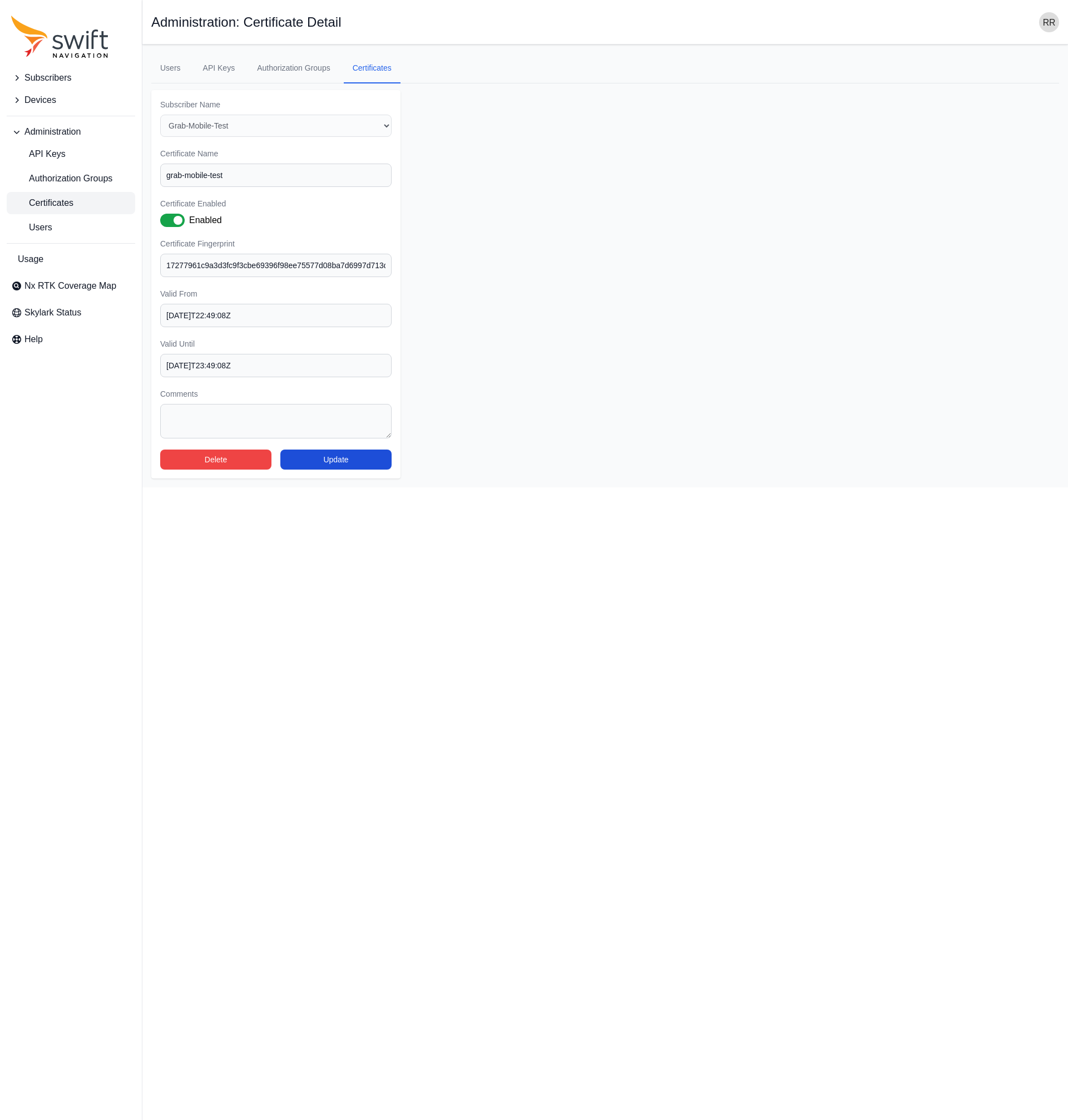
click at [63, 195] on link "Certificates" at bounding box center [71, 203] width 128 height 22
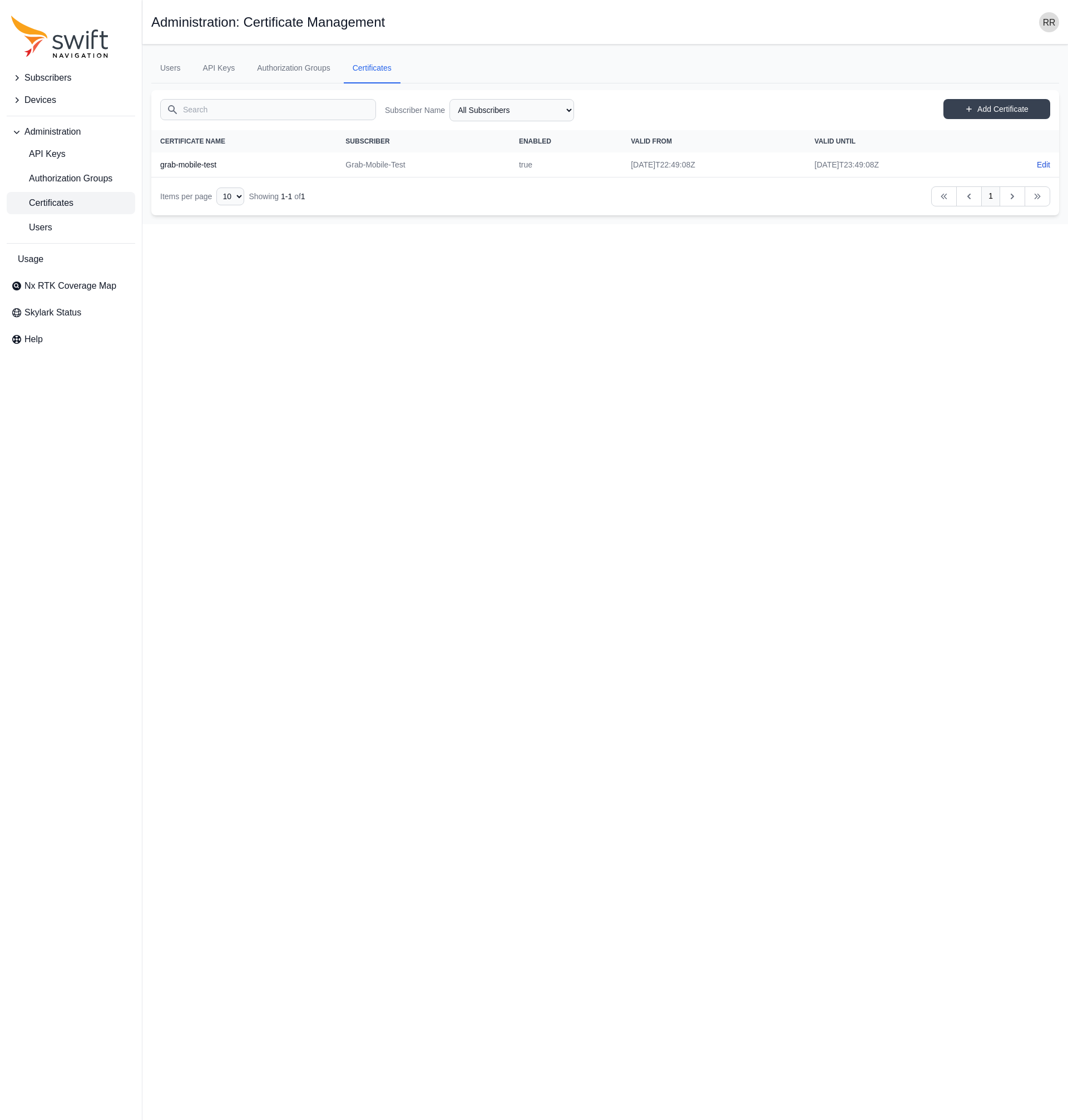
click at [997, 97] on div "Search Subscriber Name All Subscribers Grab-debugging Grab-Mobile-Test Grab-NYC…" at bounding box center [606, 110] width 908 height 40
drag, startPoint x: 234, startPoint y: 167, endPoint x: 159, endPoint y: 166, distance: 75.0
click at [159, 166] on th "grab-mobile-test" at bounding box center [244, 165] width 185 height 25
copy th "grab-mobile-test"
click at [992, 109] on link "Add Certificate" at bounding box center [997, 109] width 107 height 20
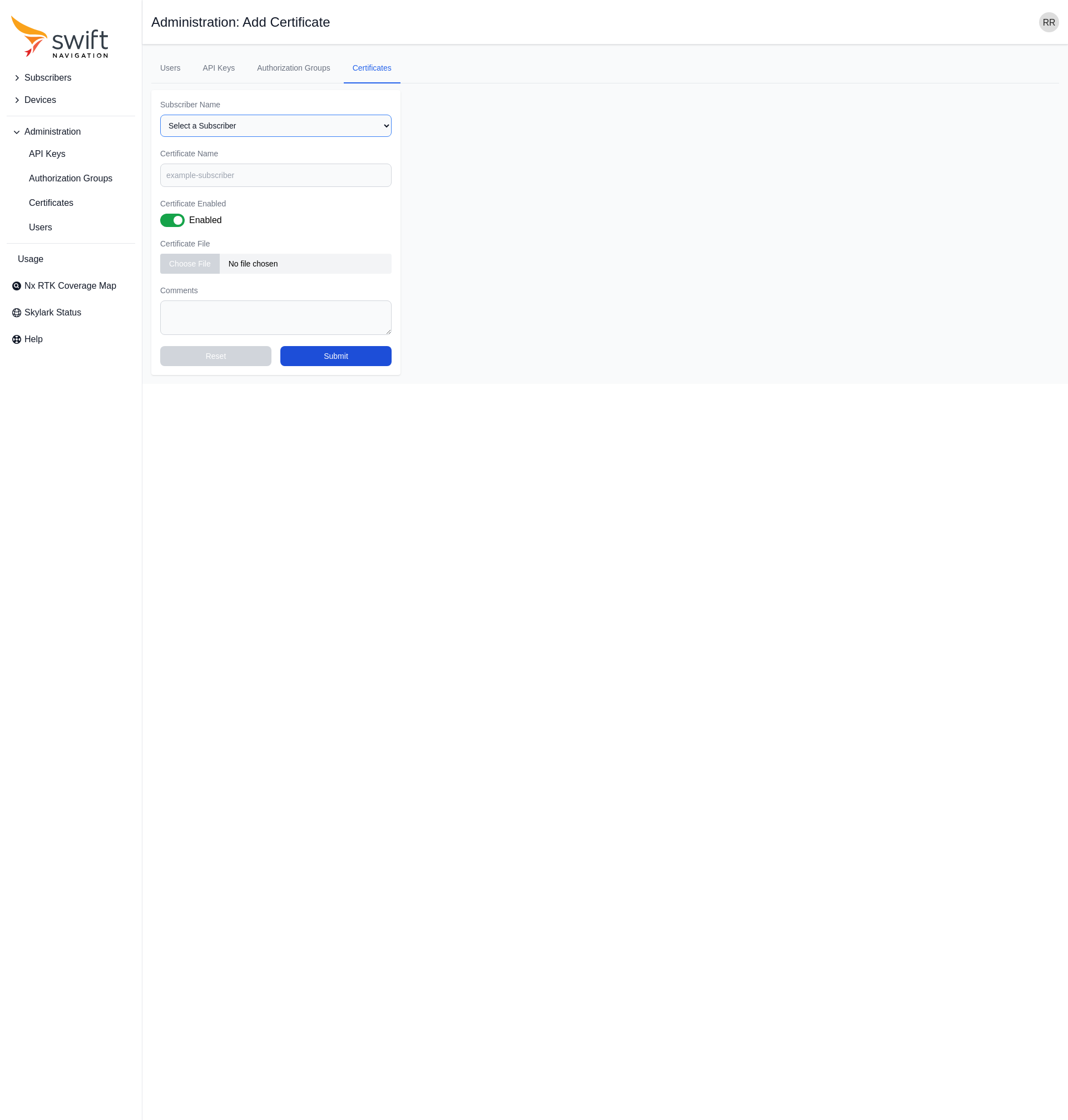
click at [160, 115] on select "Select a Subscriber Grab-debugging Grab-Mobile-Test Grab-[GEOGRAPHIC_DATA]-Test" at bounding box center [275, 126] width 231 height 22
select select "b73d4de2-6dbc-4011-9928-ae142f8bb209"
click option "Grab-Mobile-Test" at bounding box center [0, 0] width 0 height 0
click at [222, 182] on input "Certificate Name" at bounding box center [275, 175] width 231 height 23
paste input "grab-mobile-test"
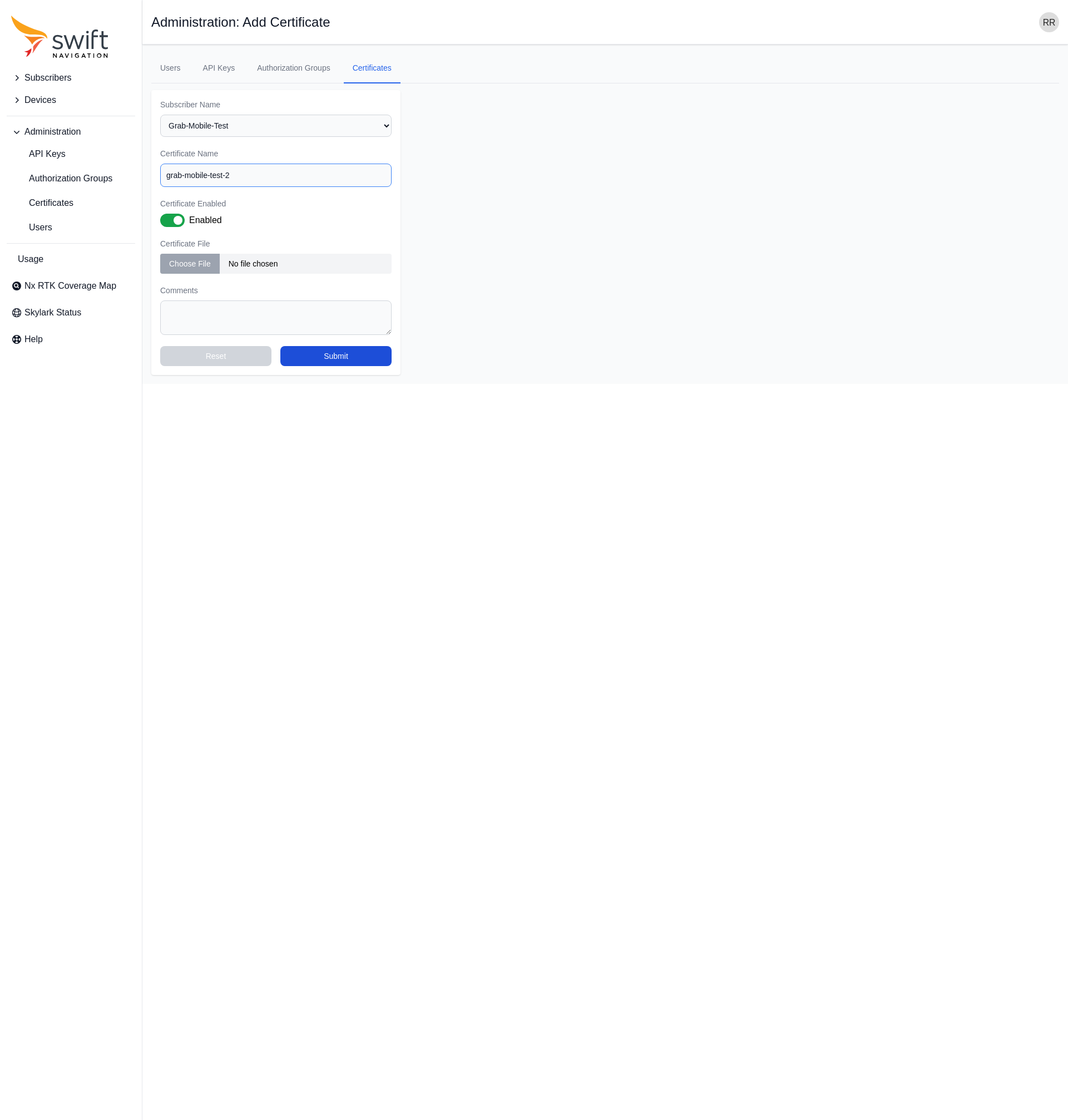
type input "grab-mobile-test-2"
click at [183, 265] on input "file" at bounding box center [275, 264] width 231 height 20
type input "C:\fakepath\client.crt"
click at [353, 346] on button "Submit" at bounding box center [336, 356] width 111 height 20
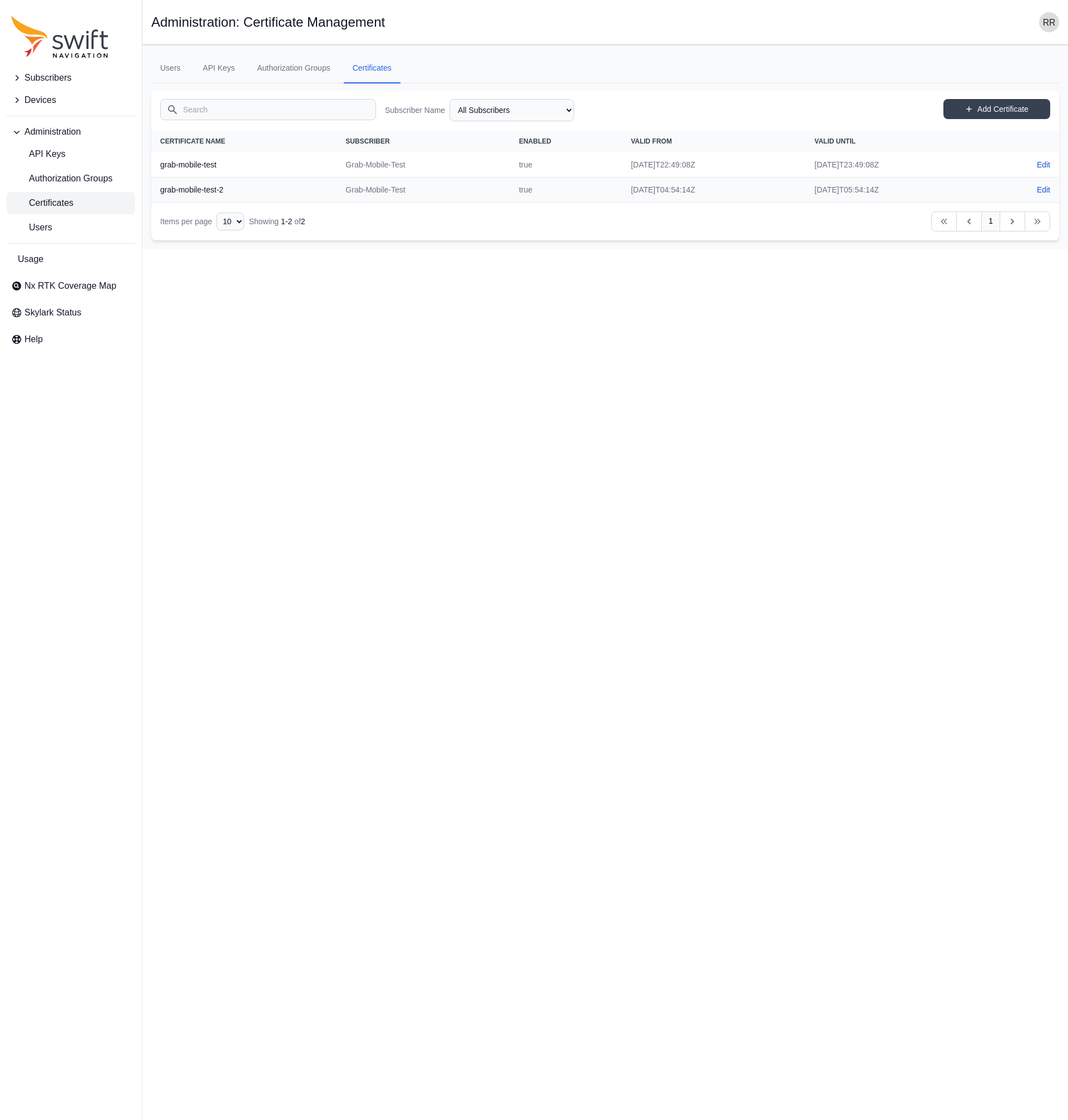
click at [258, 249] on html "Subscribers Devices Administration API Keys Authorization Groups Certificates U…" at bounding box center [534, 124] width 1068 height 249
